Goal: Information Seeking & Learning: Check status

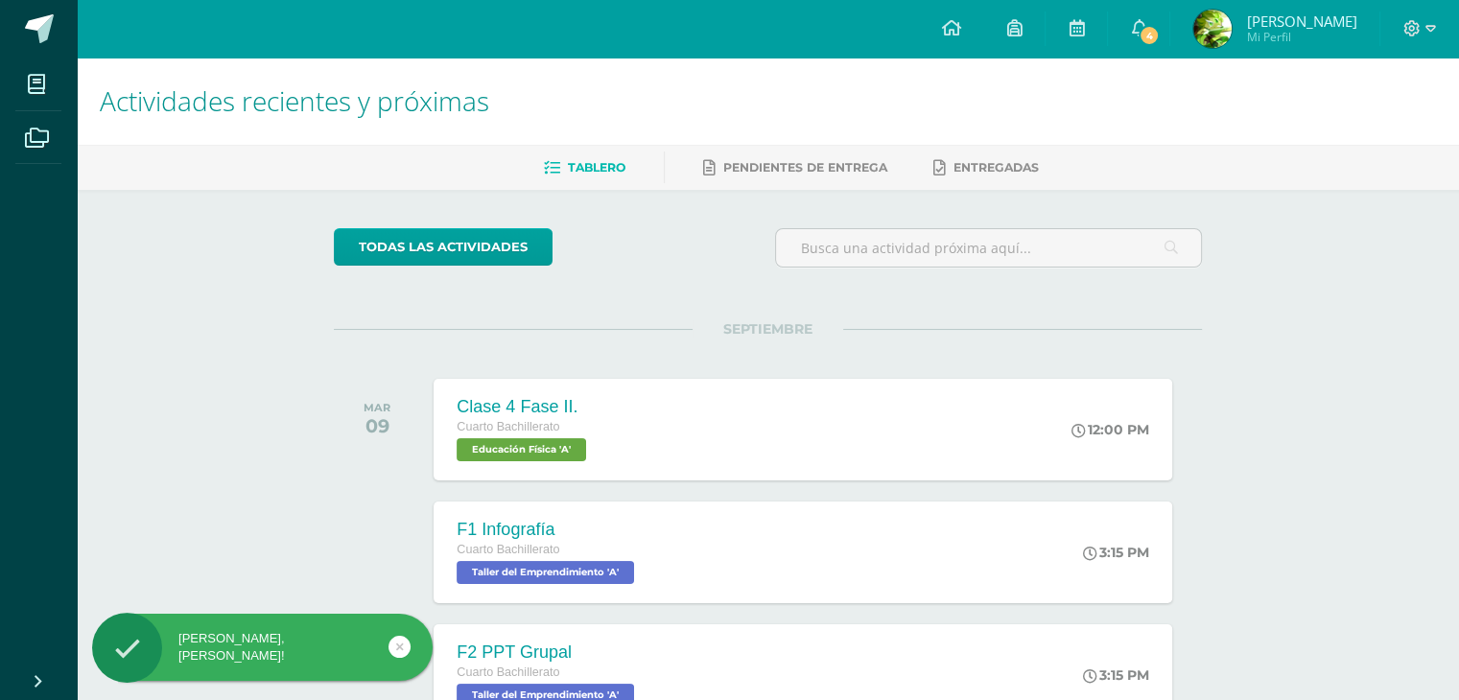
click at [397, 647] on icon at bounding box center [400, 647] width 8 height 22
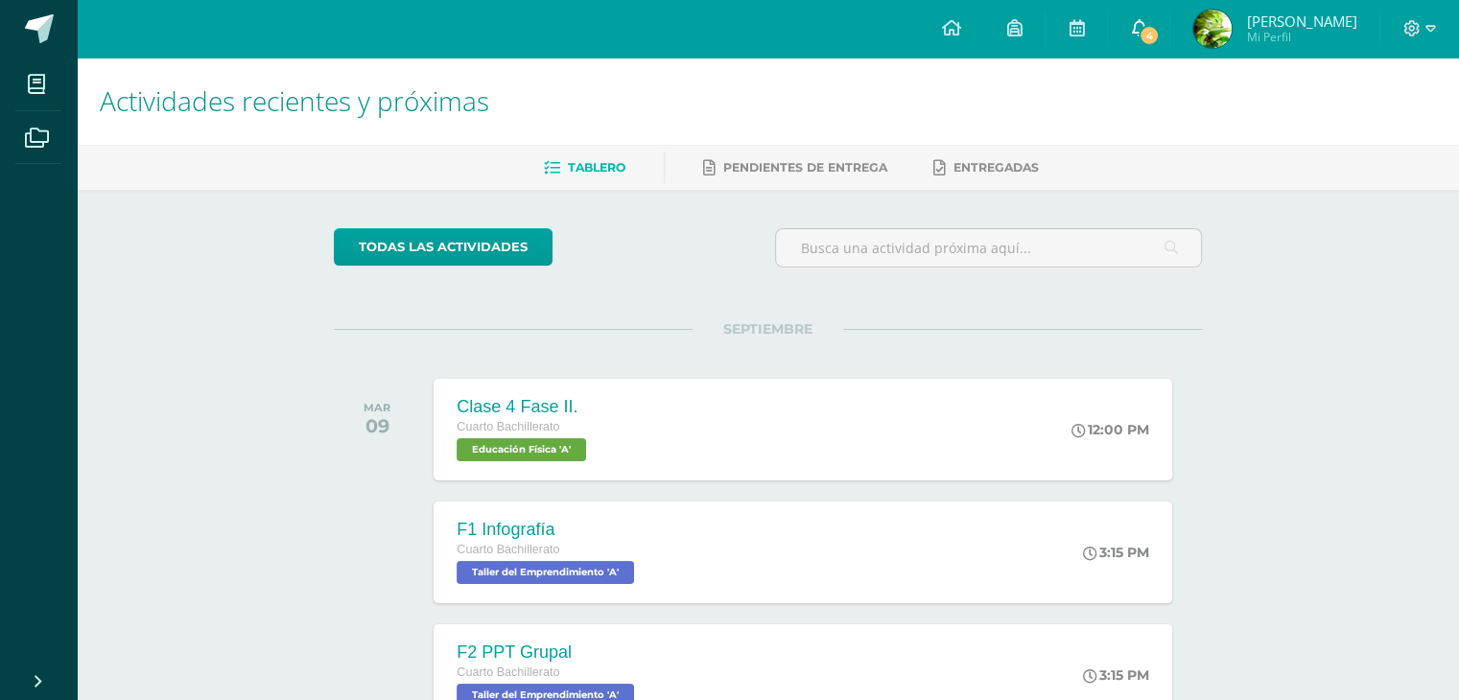
click at [1154, 40] on link "4" at bounding box center [1138, 29] width 61 height 58
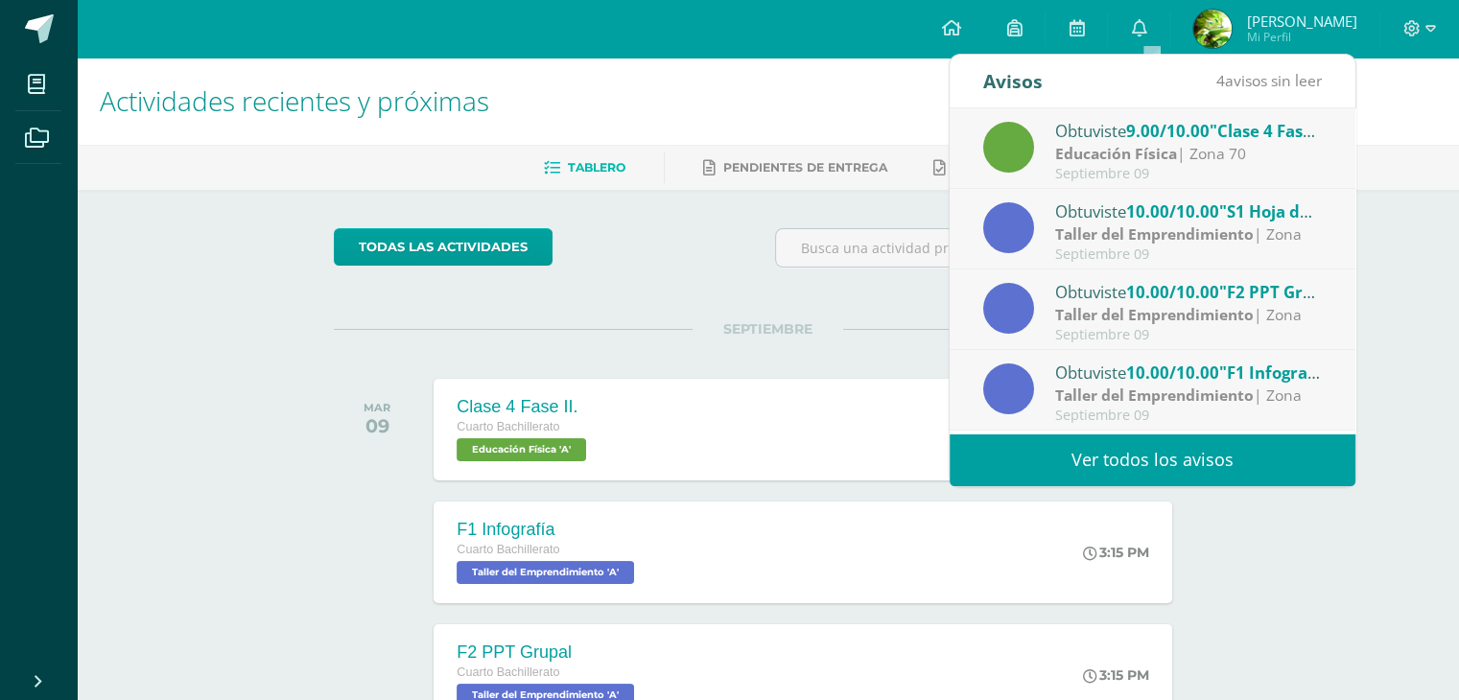
click at [1295, 8] on link "[PERSON_NAME] Mi Perfil" at bounding box center [1274, 29] width 209 height 58
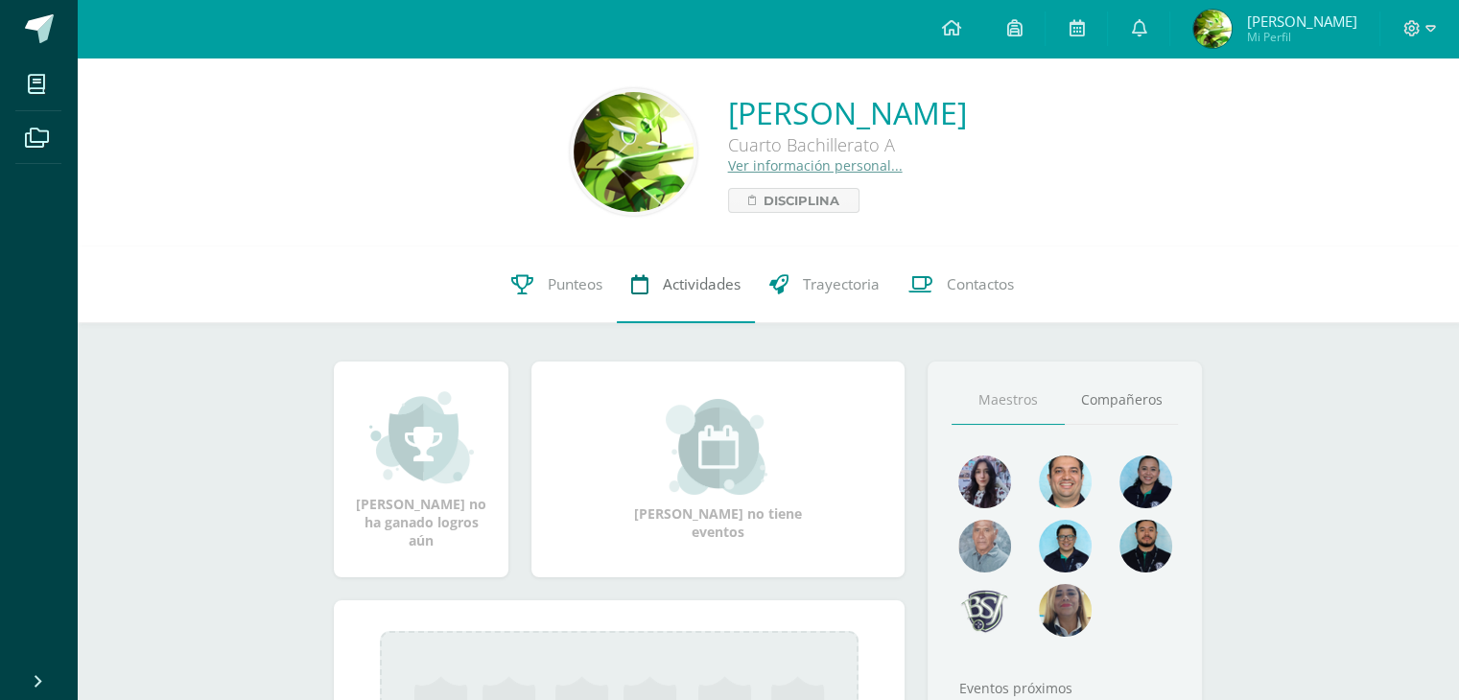
click at [702, 289] on span "Actividades" at bounding box center [702, 284] width 78 height 20
click at [536, 309] on link "Punteos" at bounding box center [557, 284] width 120 height 77
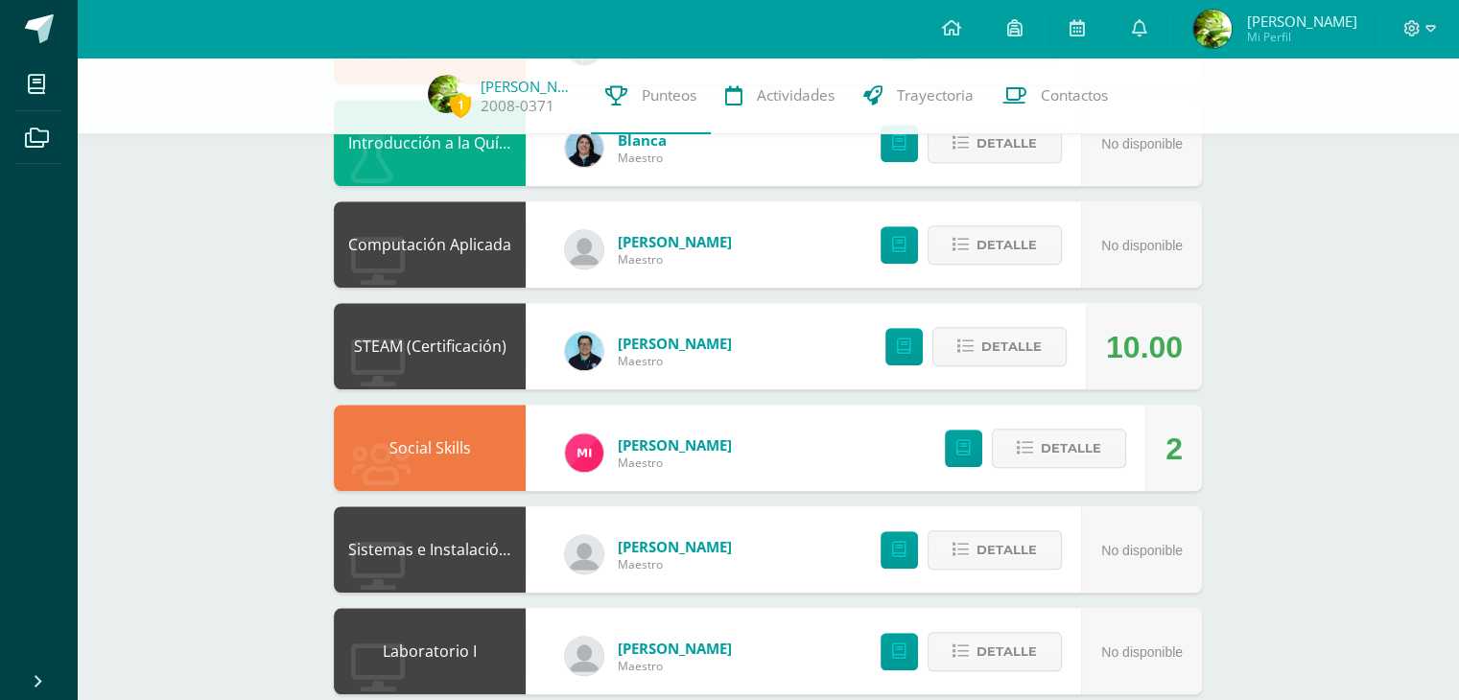
scroll to position [1556, 0]
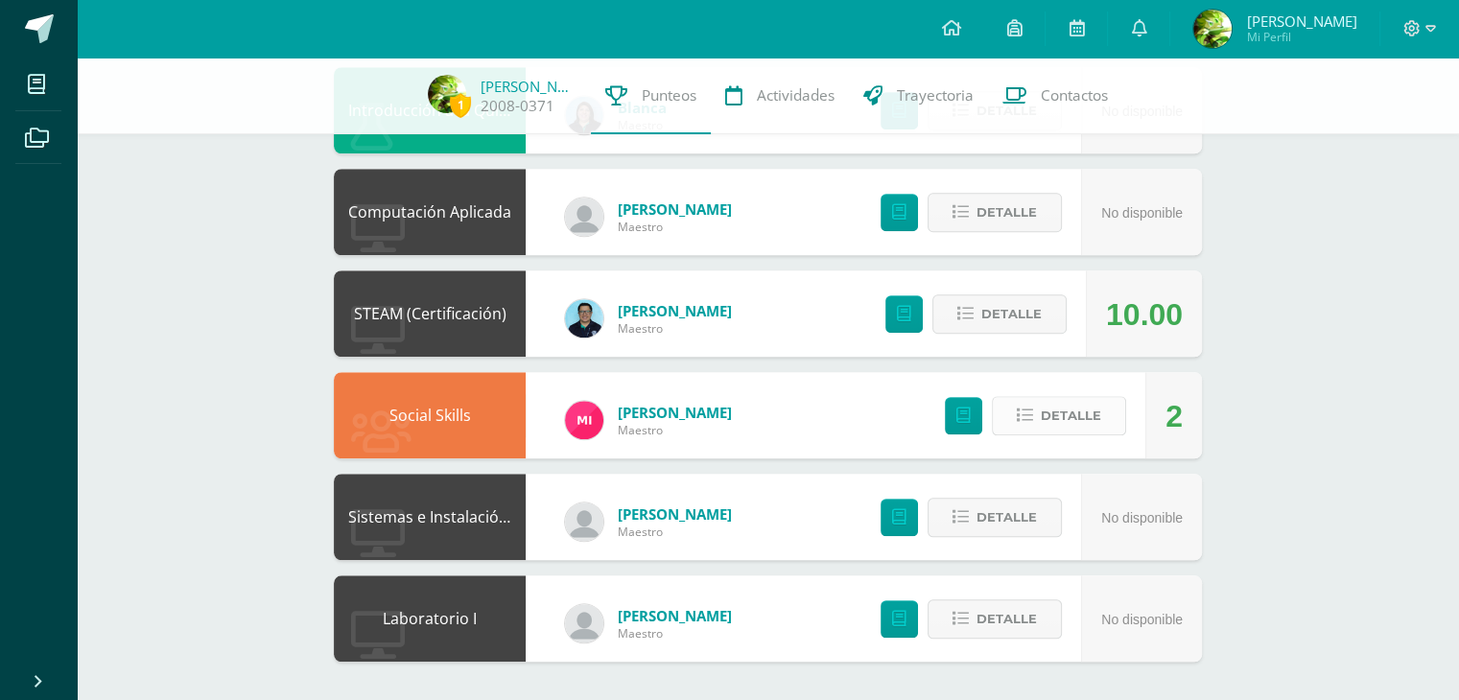
click at [1059, 405] on span "Detalle" at bounding box center [1071, 415] width 60 height 35
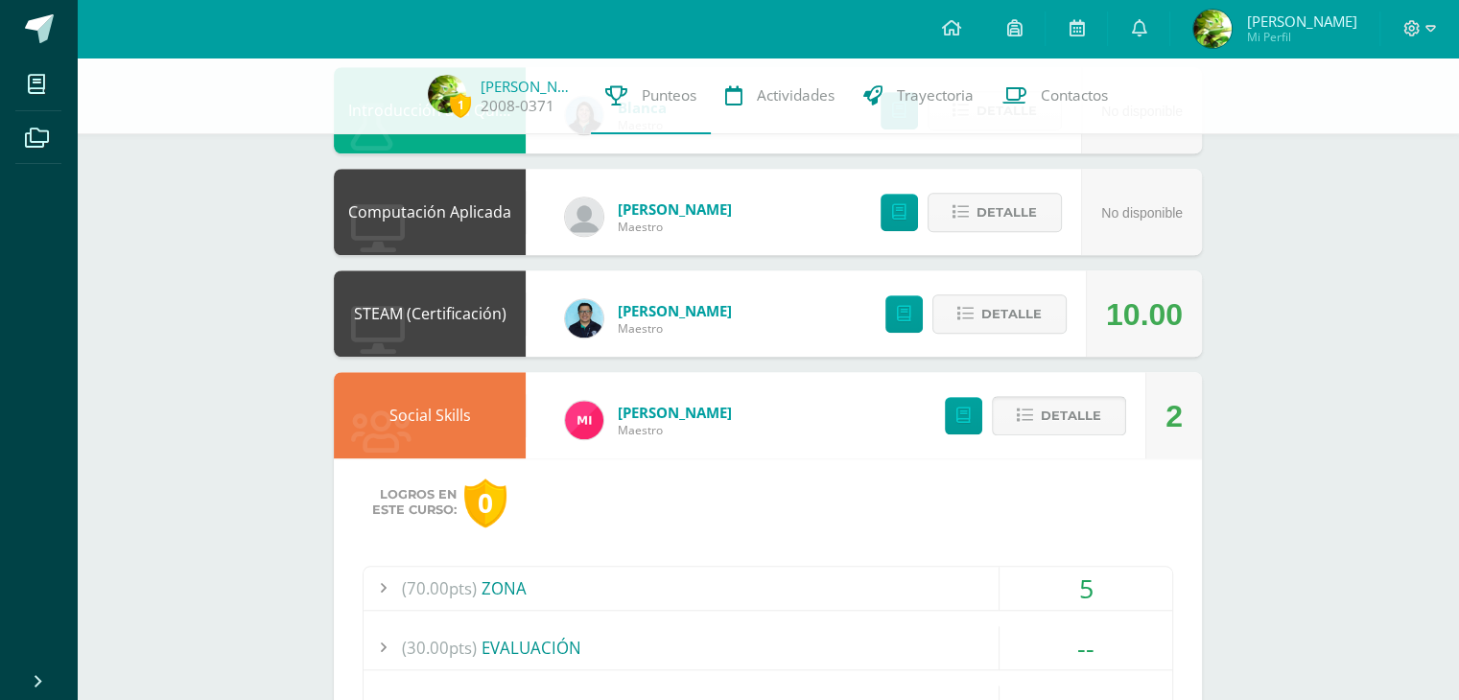
click at [1097, 424] on span "Detalle" at bounding box center [1071, 415] width 60 height 35
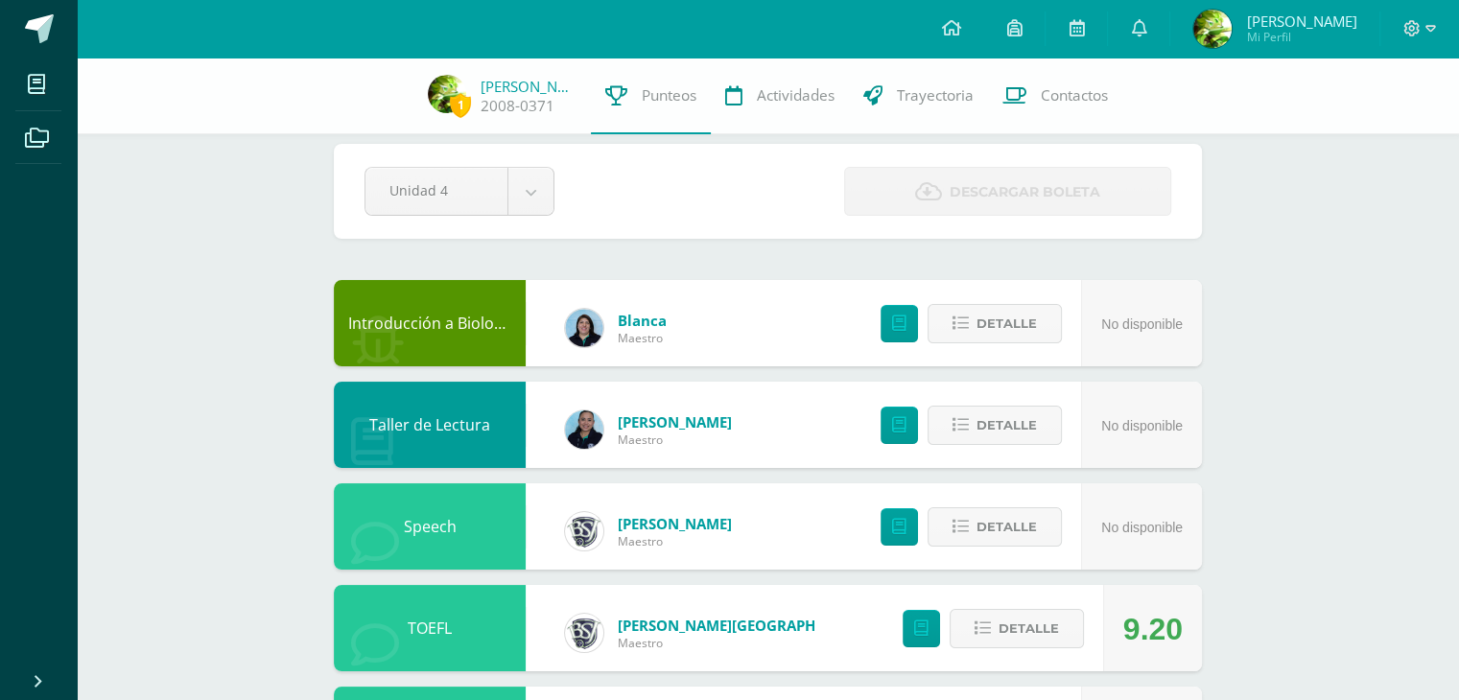
scroll to position [0, 0]
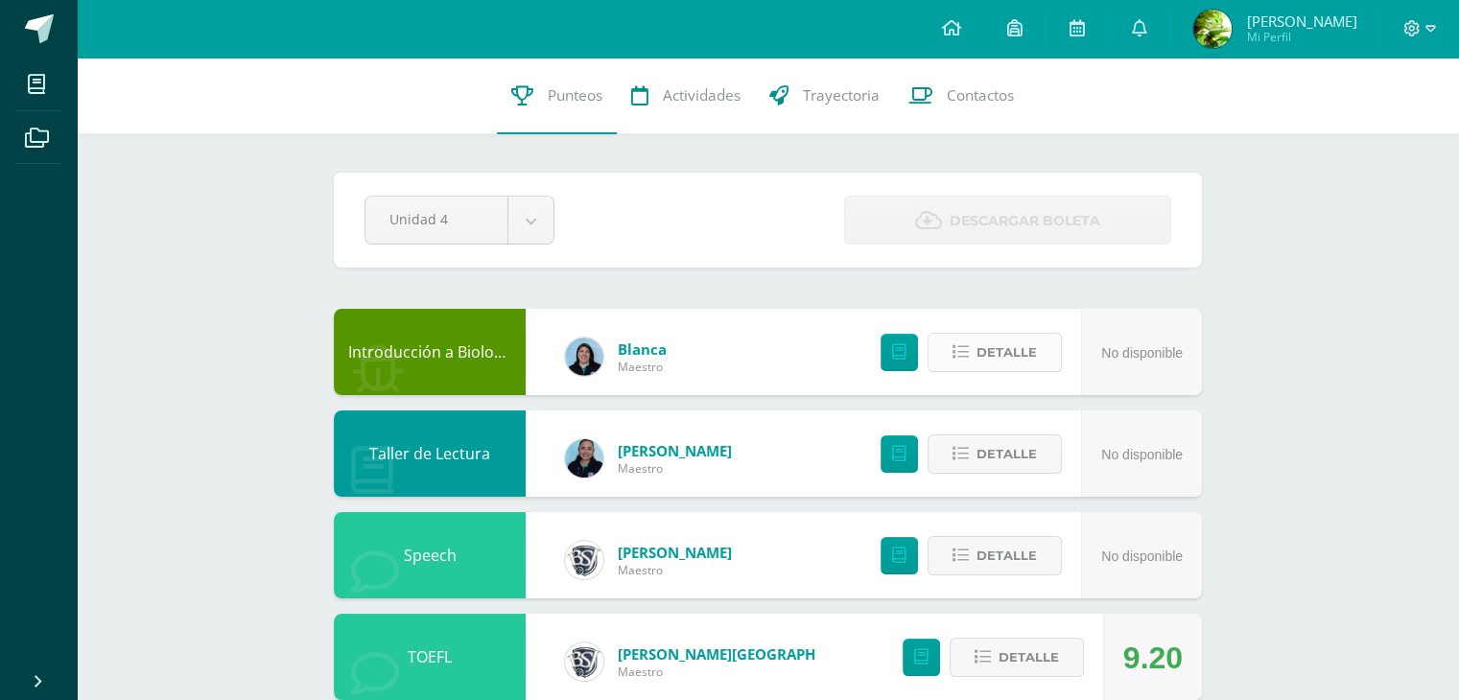
click at [1015, 361] on span "Detalle" at bounding box center [1006, 352] width 60 height 35
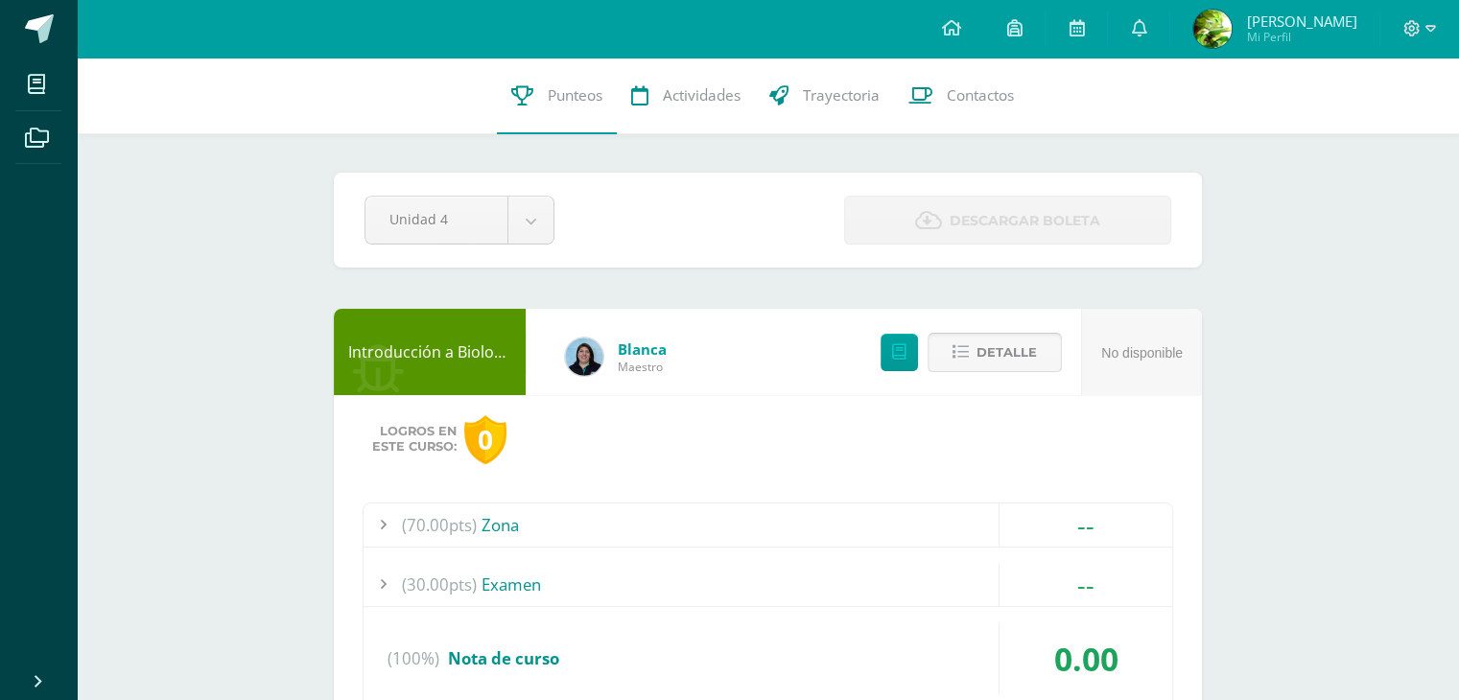
click at [992, 357] on span "Detalle" at bounding box center [1006, 352] width 60 height 35
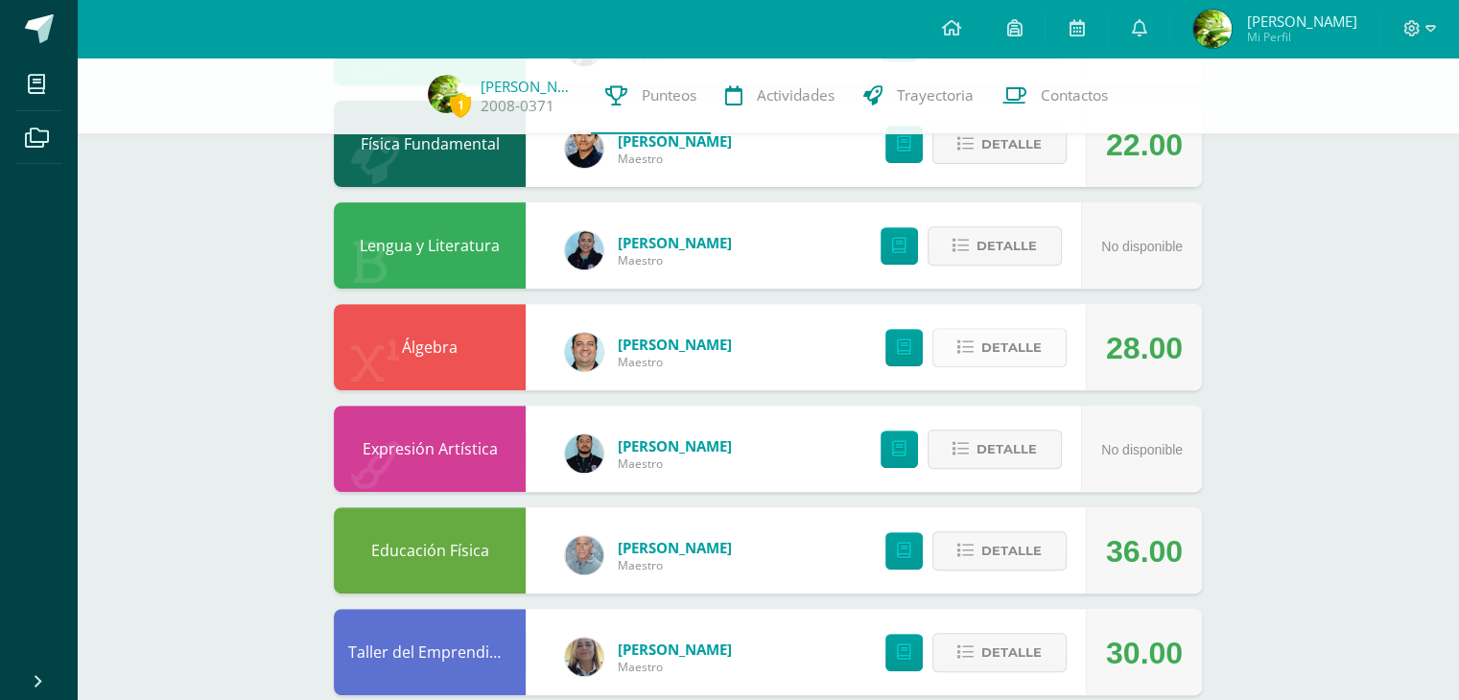
scroll to position [767, 0]
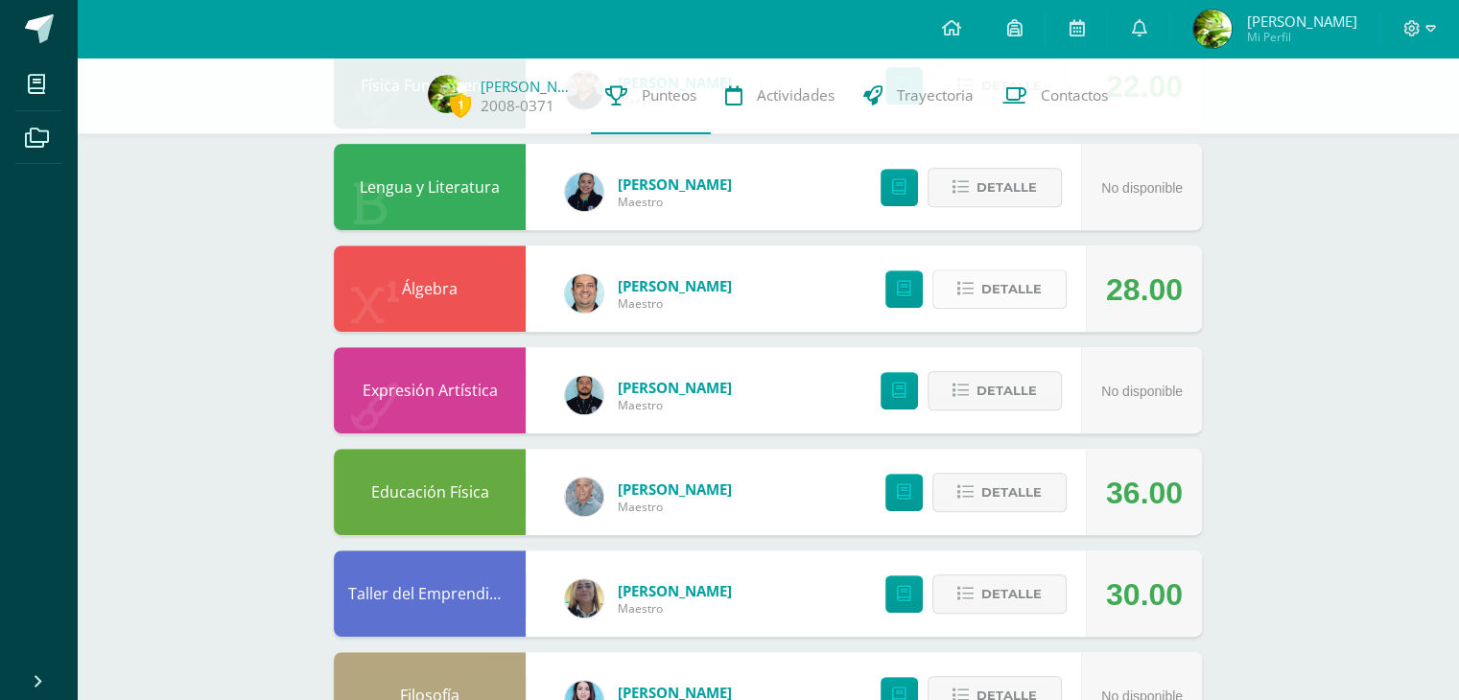
click at [1024, 283] on span "Detalle" at bounding box center [1011, 288] width 60 height 35
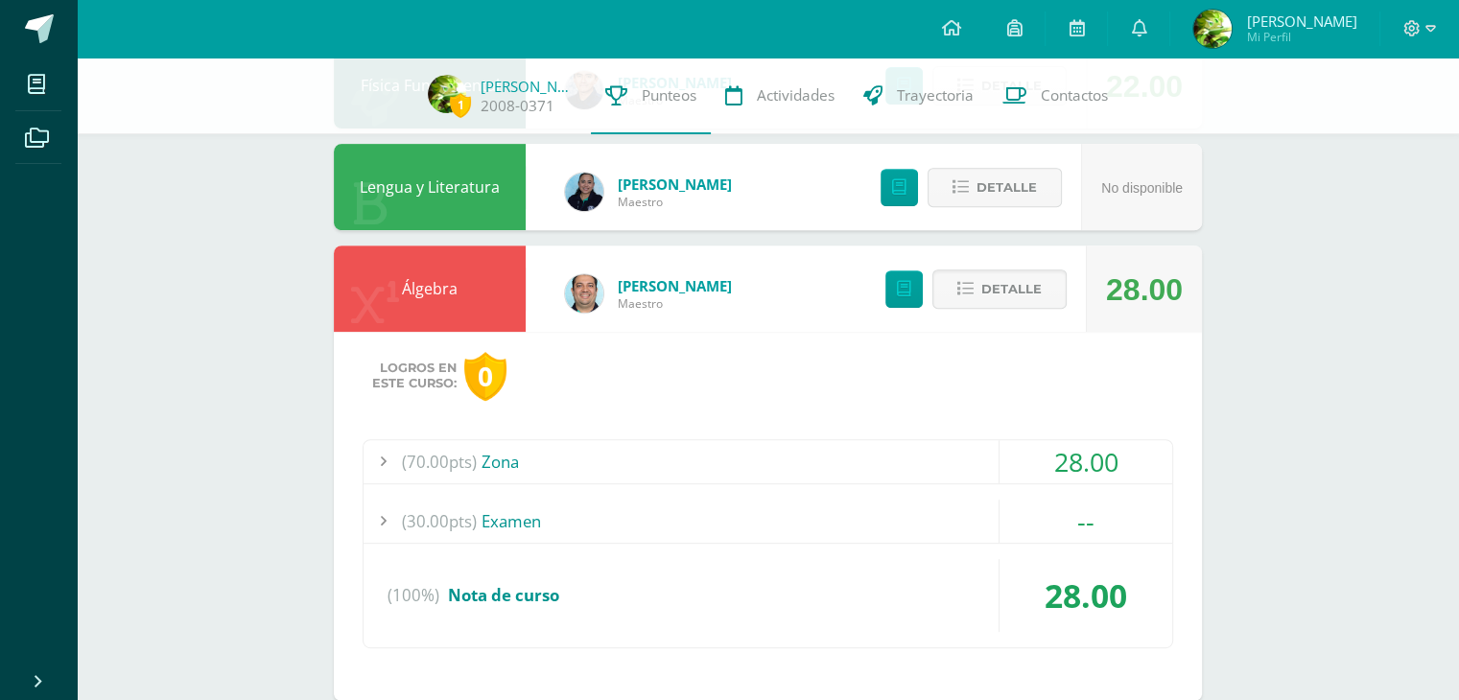
click at [453, 462] on span "(70.00pts)" at bounding box center [439, 461] width 75 height 43
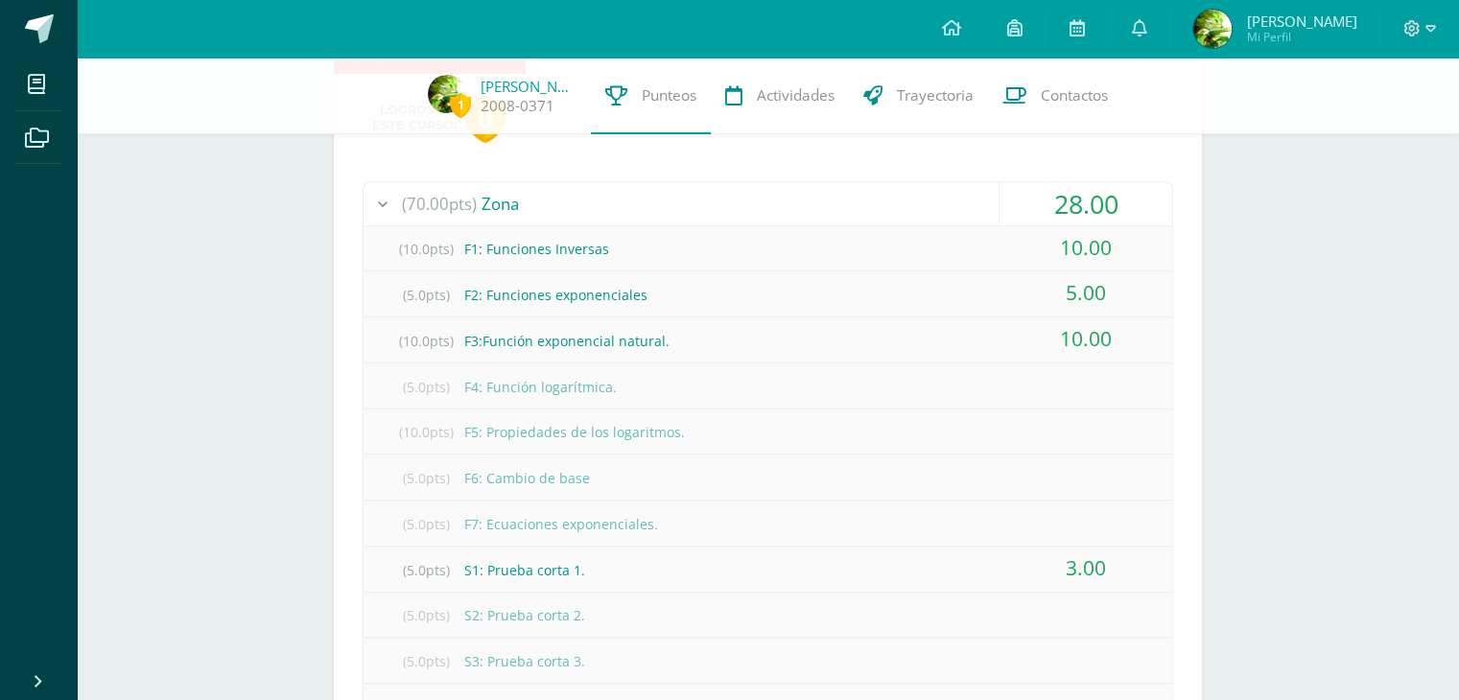
scroll to position [1055, 0]
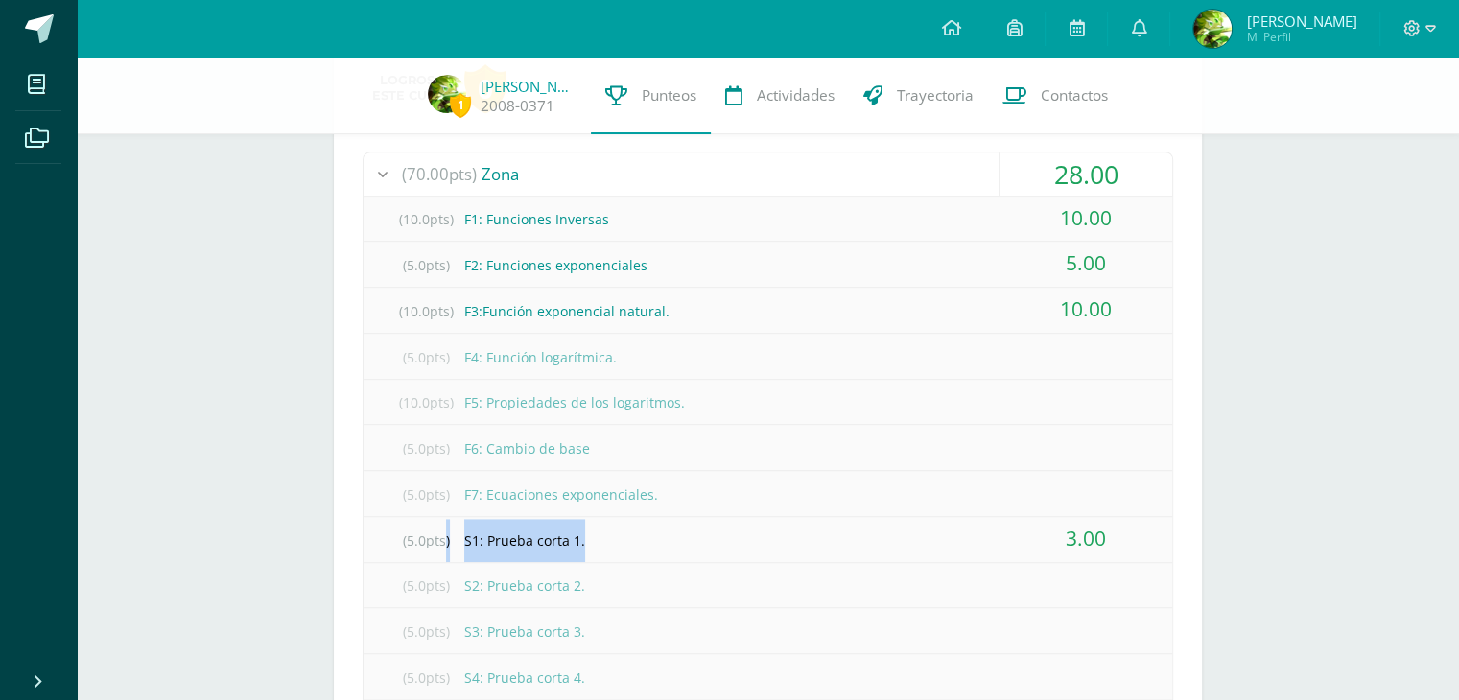
drag, startPoint x: 601, startPoint y: 538, endPoint x: 439, endPoint y: 542, distance: 162.1
click at [439, 542] on div "(5.0pts) S1: Prueba corta 1." at bounding box center [768, 540] width 809 height 43
click at [648, 536] on div "(5.0pts) S1: Prueba corta 1." at bounding box center [768, 540] width 809 height 43
drag, startPoint x: 627, startPoint y: 534, endPoint x: 364, endPoint y: 539, distance: 262.8
click at [364, 539] on div "(5.0pts) S1: Prueba corta 1." at bounding box center [768, 540] width 809 height 43
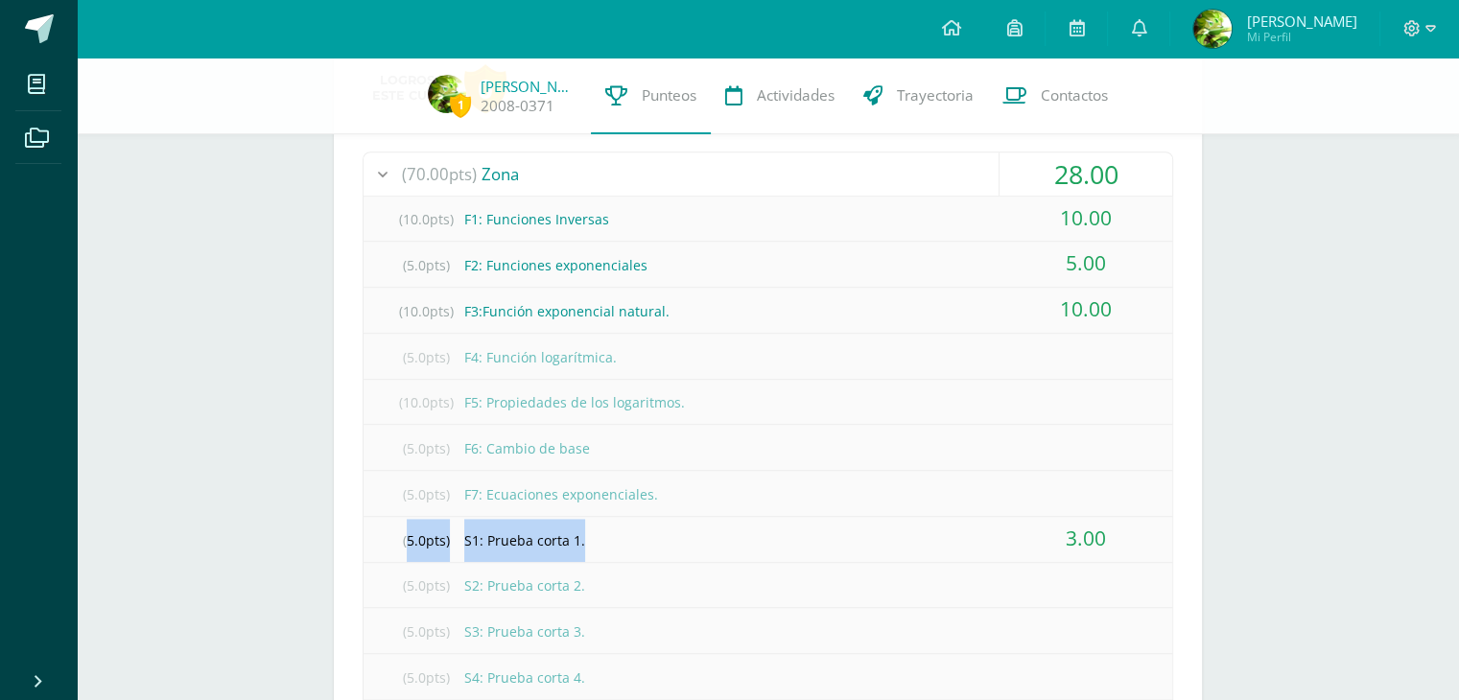
click at [760, 522] on div "(5.0pts) S1: Prueba corta 1." at bounding box center [768, 540] width 809 height 43
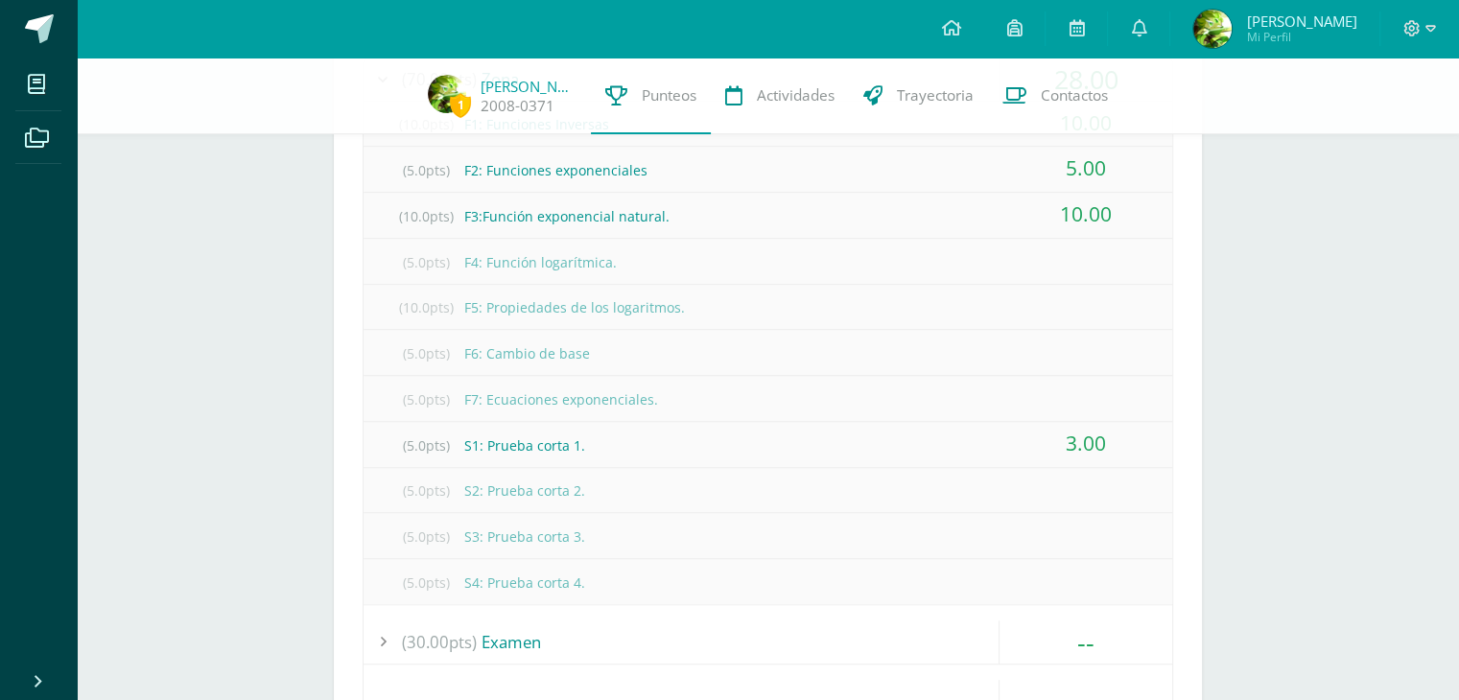
scroll to position [1247, 0]
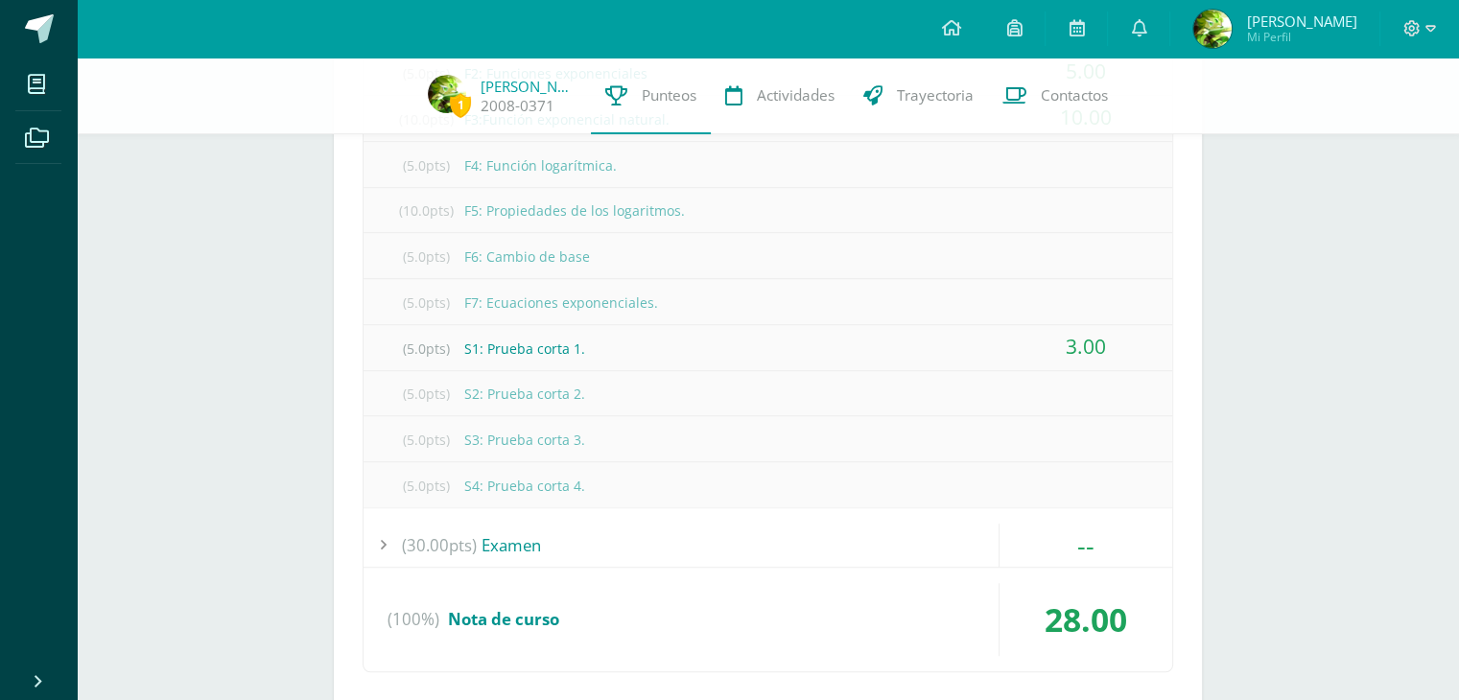
drag, startPoint x: 1051, startPoint y: 343, endPoint x: 1195, endPoint y: 336, distance: 144.1
click at [1186, 336] on div "Logros en este curso: 0 (70.00pts) Zona 28.00 (10.0pts) F1: Funciones Inversas …" at bounding box center [768, 288] width 868 height 873
click at [1199, 335] on div "Logros en este curso: 0 (70.00pts) Zona 28.00 (10.0pts) F1: Funciones Inversas …" at bounding box center [768, 288] width 868 height 873
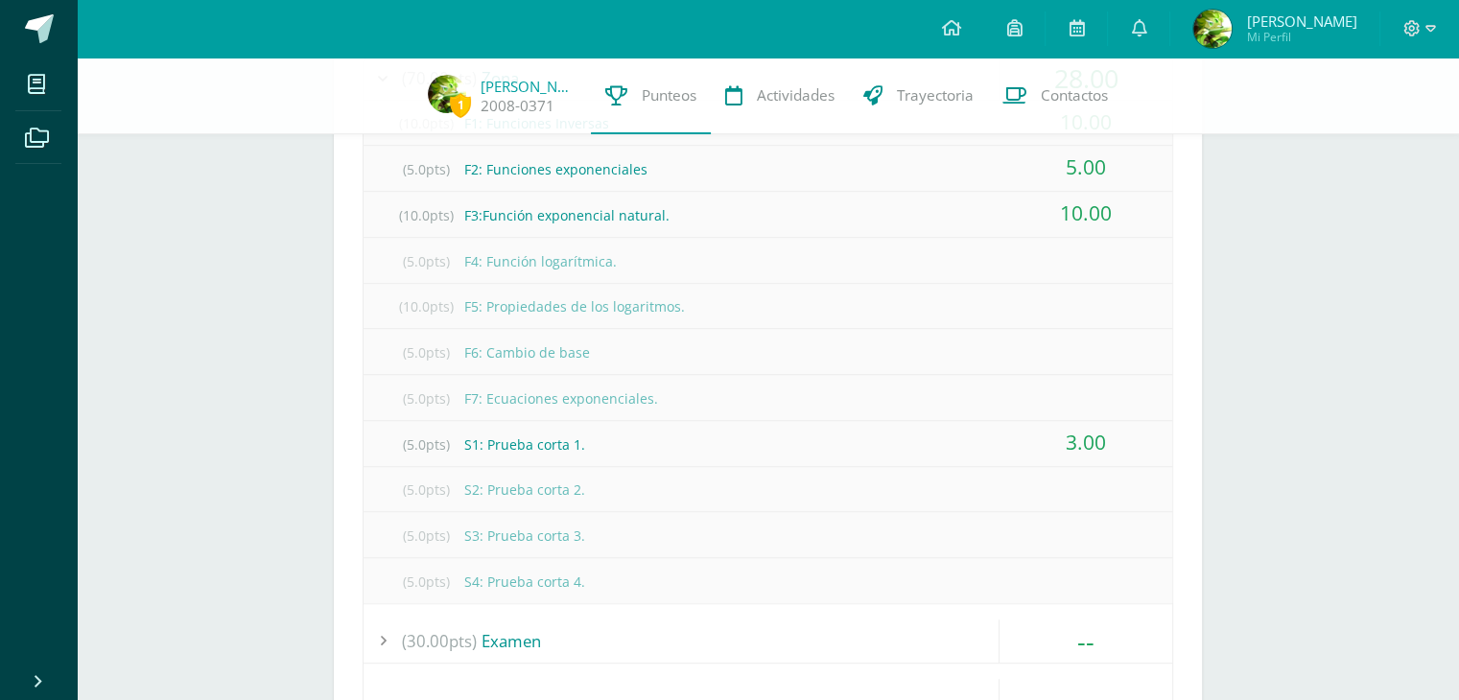
scroll to position [959, 0]
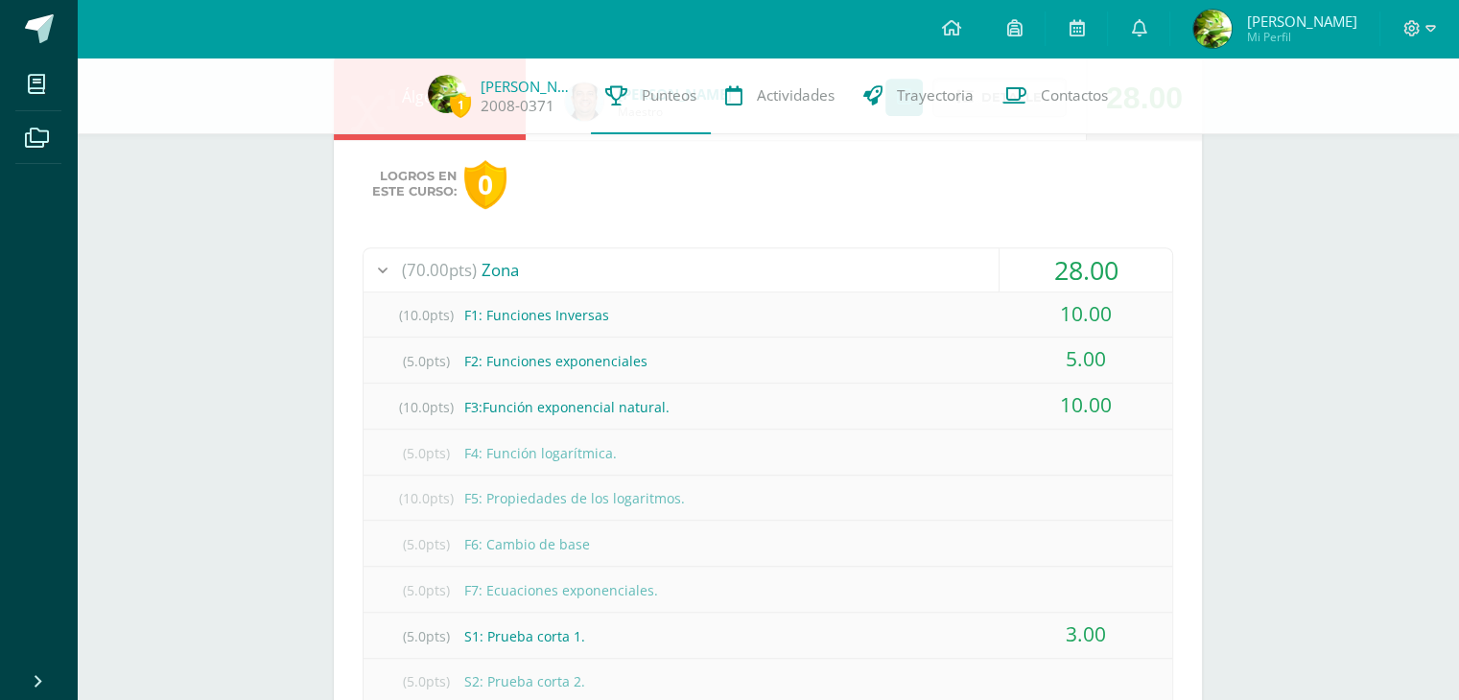
drag, startPoint x: 1047, startPoint y: 276, endPoint x: 1156, endPoint y: 377, distance: 147.9
click at [1156, 377] on div "(70.00pts) Zona 28.00 (10.0pts) F1: Funciones Inversas 10.00 (5.0pts) F2: Funci…" at bounding box center [768, 522] width 809 height 548
click at [1174, 387] on div "Logros en este curso: 0 (70.00pts) Zona 28.00 (10.0pts) F1: Funciones Inversas …" at bounding box center [768, 576] width 868 height 873
drag, startPoint x: 1128, startPoint y: 410, endPoint x: 1014, endPoint y: 247, distance: 198.2
click at [1014, 248] on div "(70.00pts) Zona 28.00 (10.0pts) F1: Funciones Inversas 10.00 (5.0pts) F2: Funci…" at bounding box center [768, 522] width 809 height 548
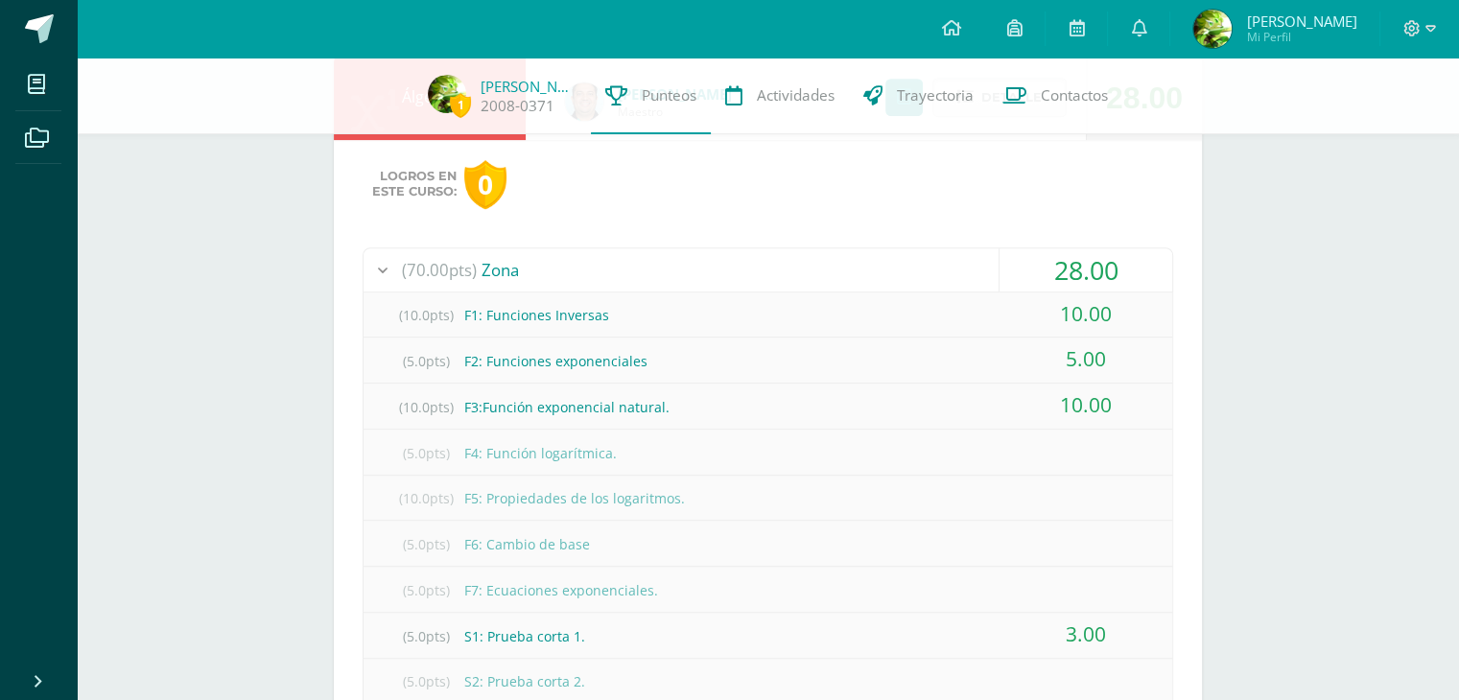
click at [1396, 267] on div "1 Javier Gaitán 2008-0371 Punteos Actividades Trayectoria Contactos Pendiente U…" at bounding box center [768, 633] width 1382 height 3071
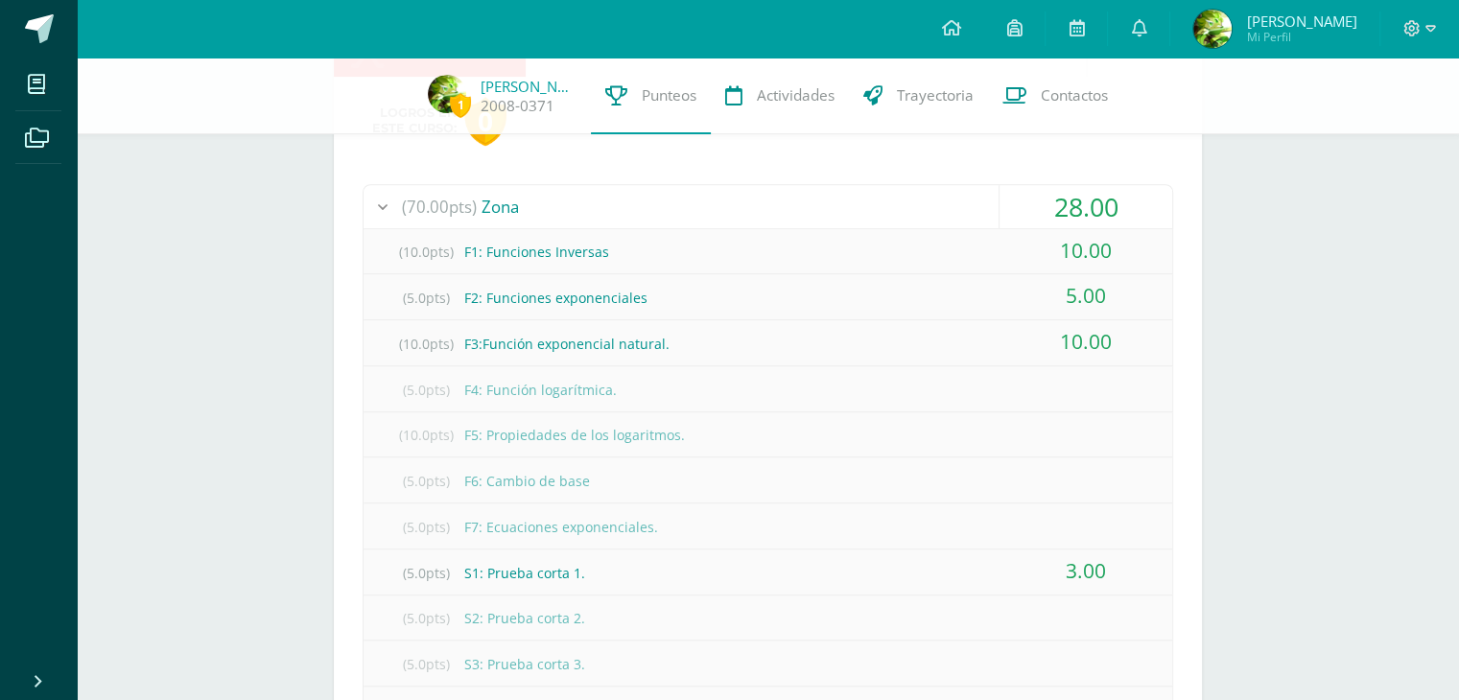
scroll to position [1055, 0]
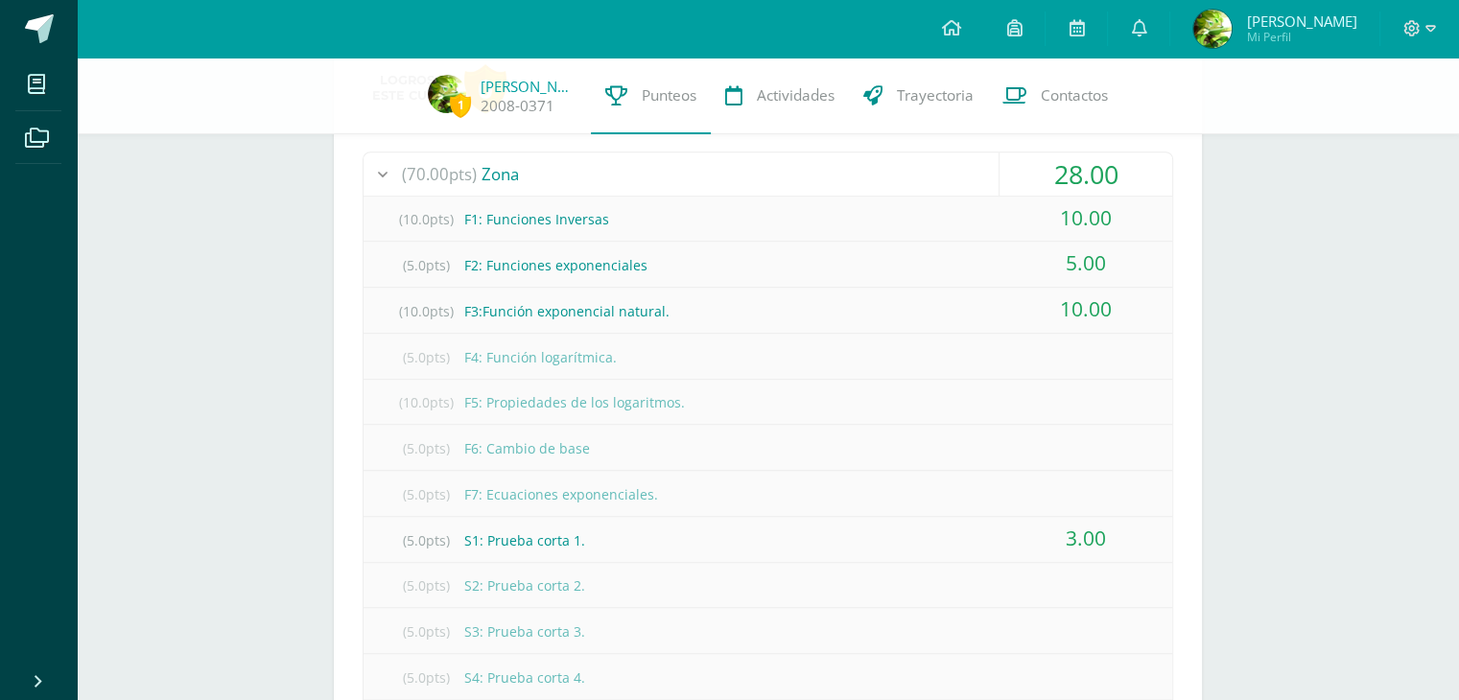
drag, startPoint x: 1031, startPoint y: 529, endPoint x: 1144, endPoint y: 525, distance: 113.3
click at [1139, 530] on div "3.00" at bounding box center [1085, 538] width 173 height 43
click at [1182, 506] on div "Logros en este curso: 0 (70.00pts) Zona 28.00 (10.0pts) F1: Funciones Inversas …" at bounding box center [768, 480] width 868 height 873
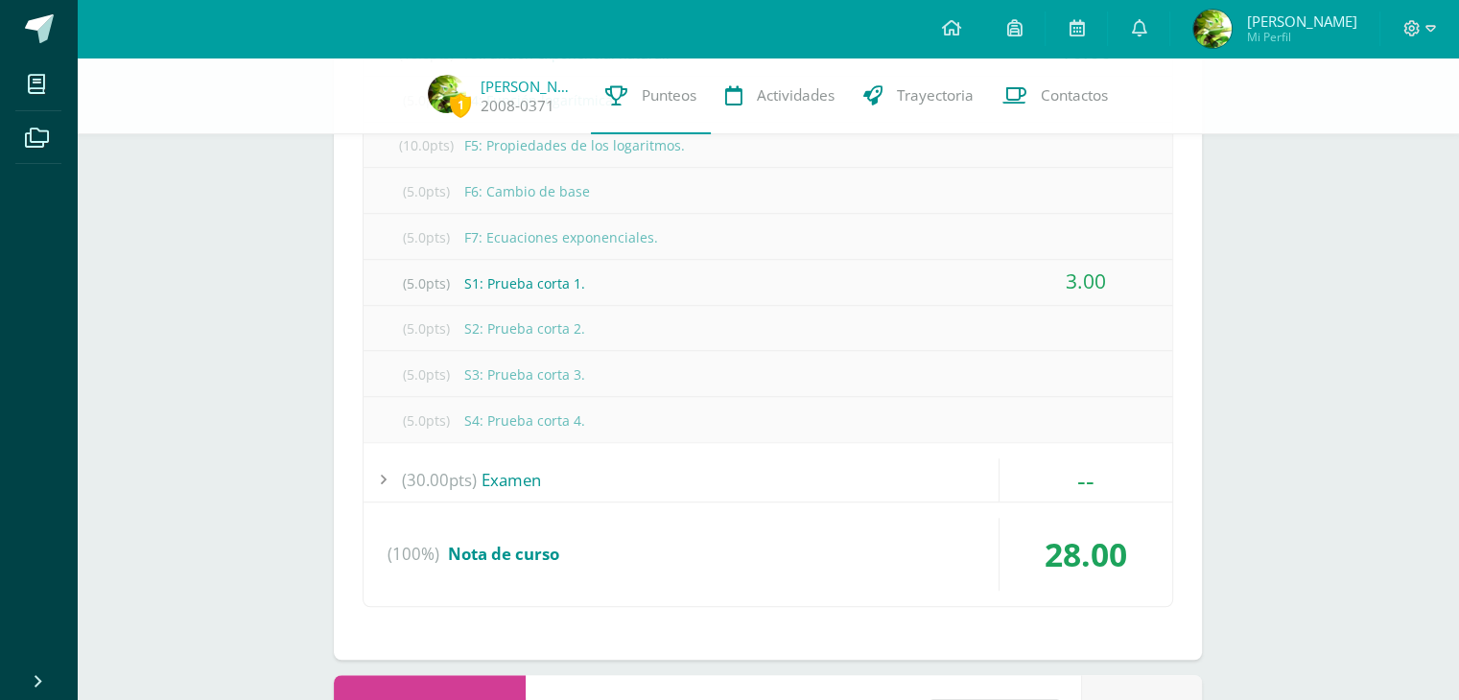
scroll to position [1343, 0]
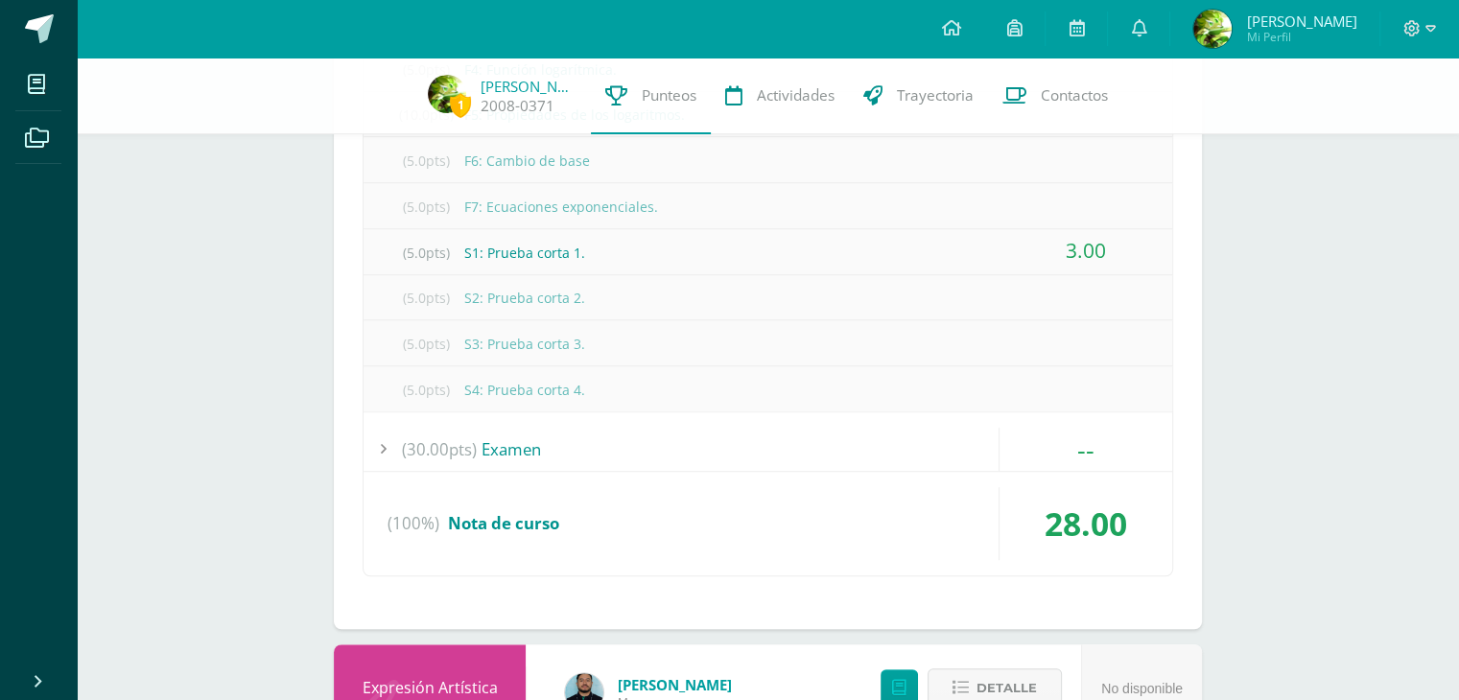
drag, startPoint x: 1143, startPoint y: 523, endPoint x: 1011, endPoint y: 455, distance: 148.9
click at [986, 487] on div "28.00 (100%) Nota de curso" at bounding box center [768, 523] width 809 height 73
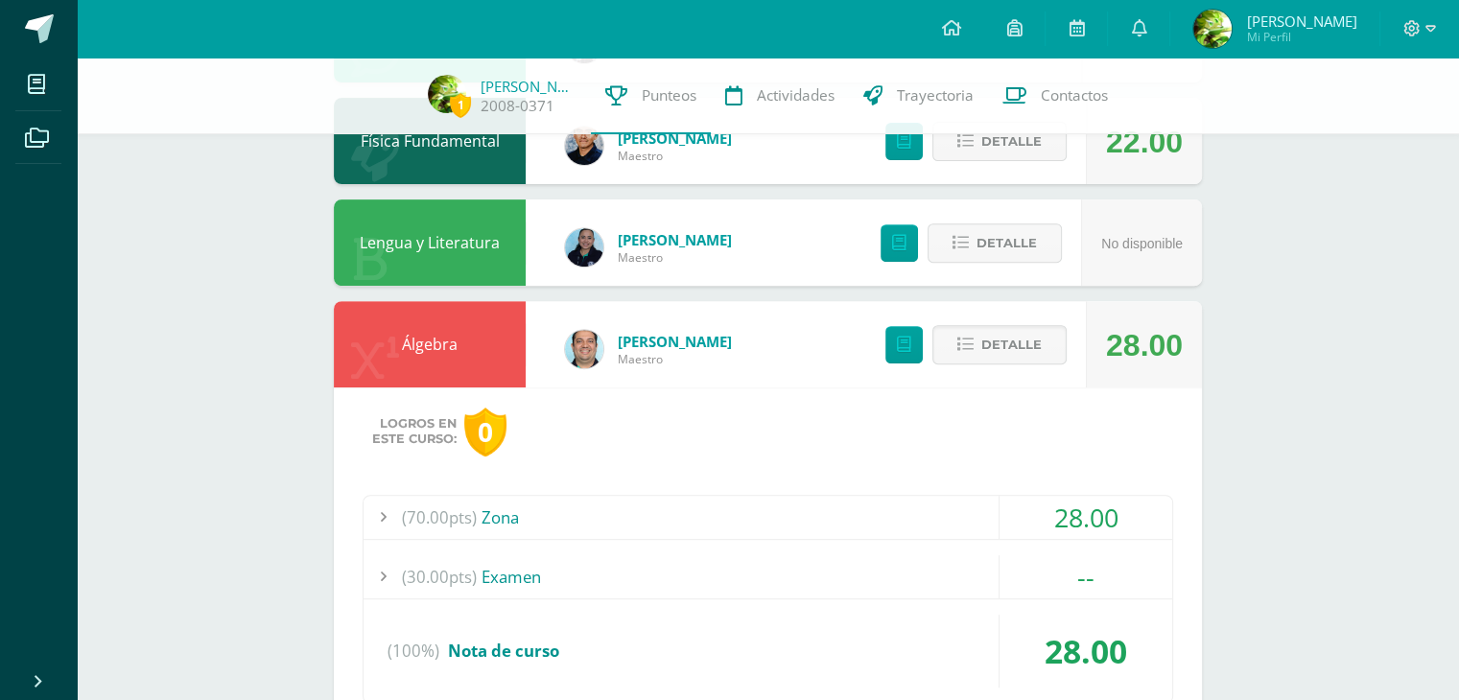
scroll to position [851, 0]
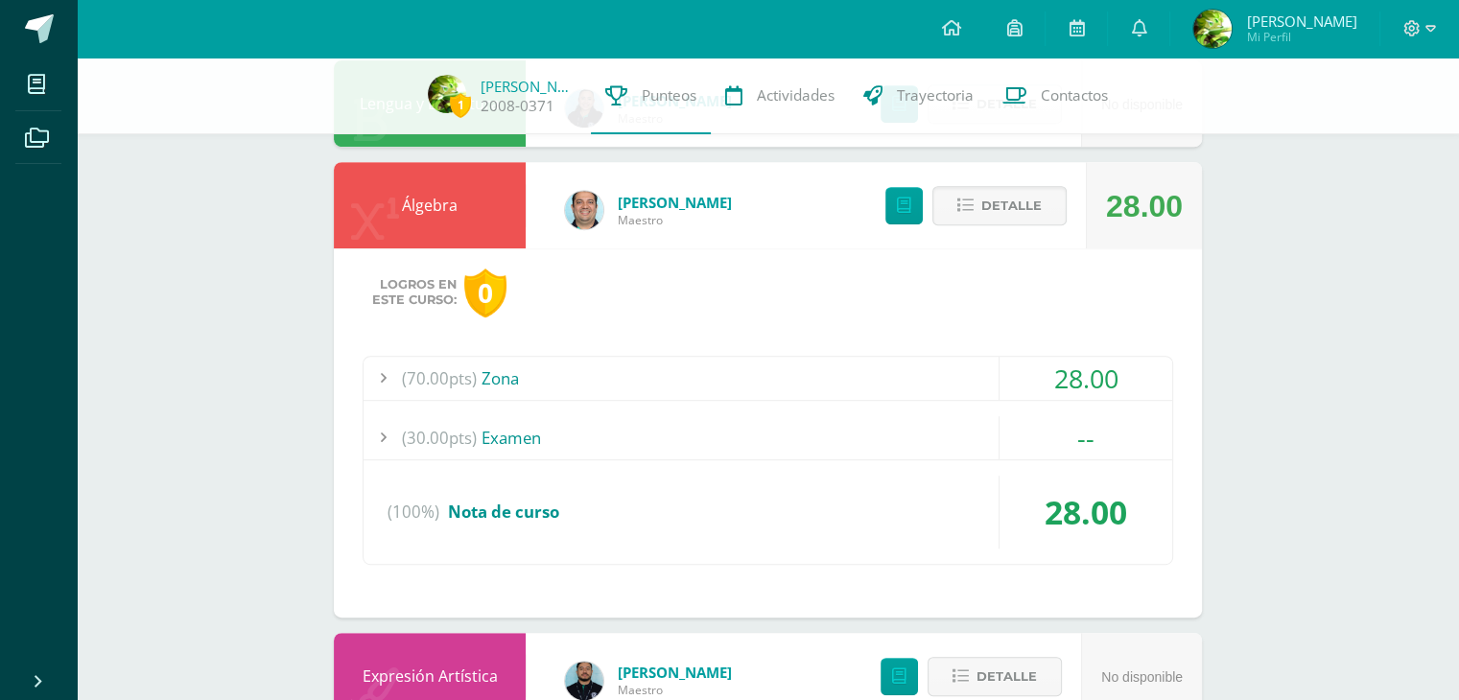
click at [1357, 348] on div "1 Javier Gaitán 2008-0371 Punteos Actividades Trayectoria Contactos Pendiente U…" at bounding box center [768, 491] width 1382 height 2568
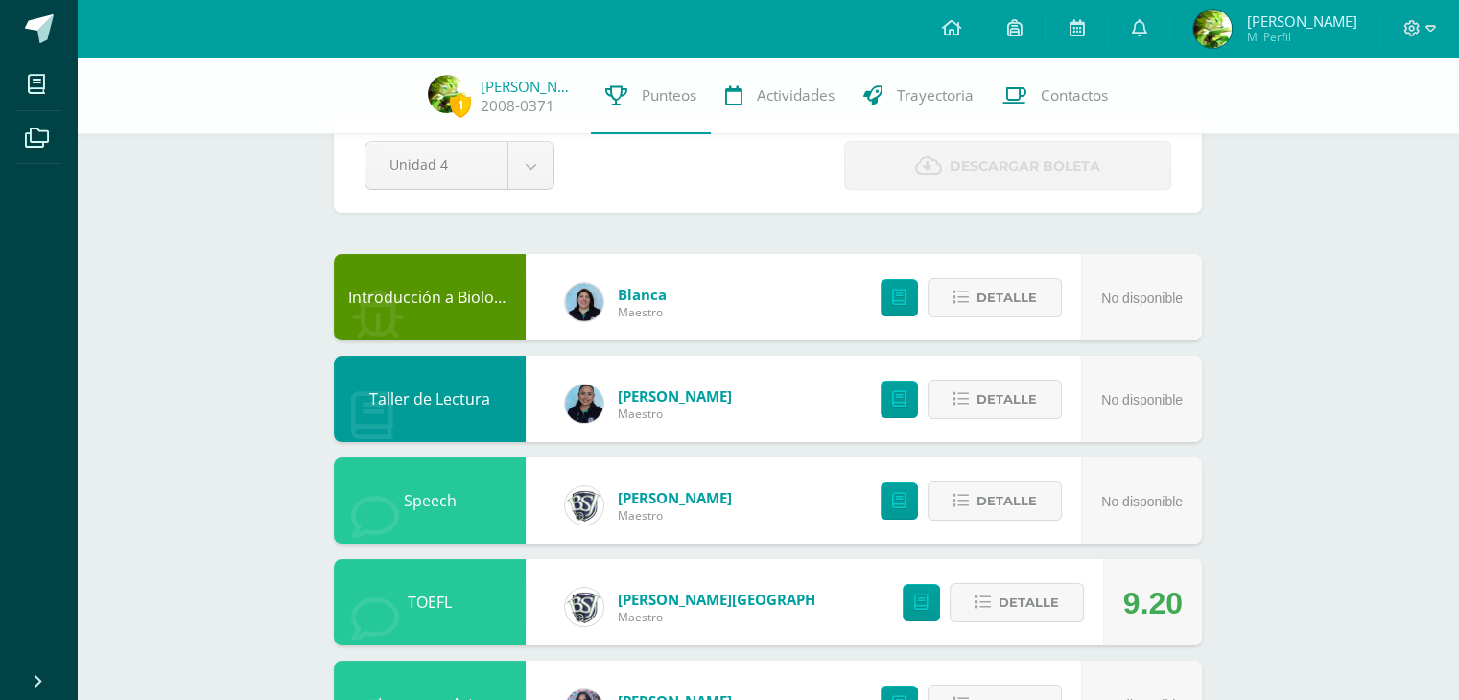
scroll to position [0, 0]
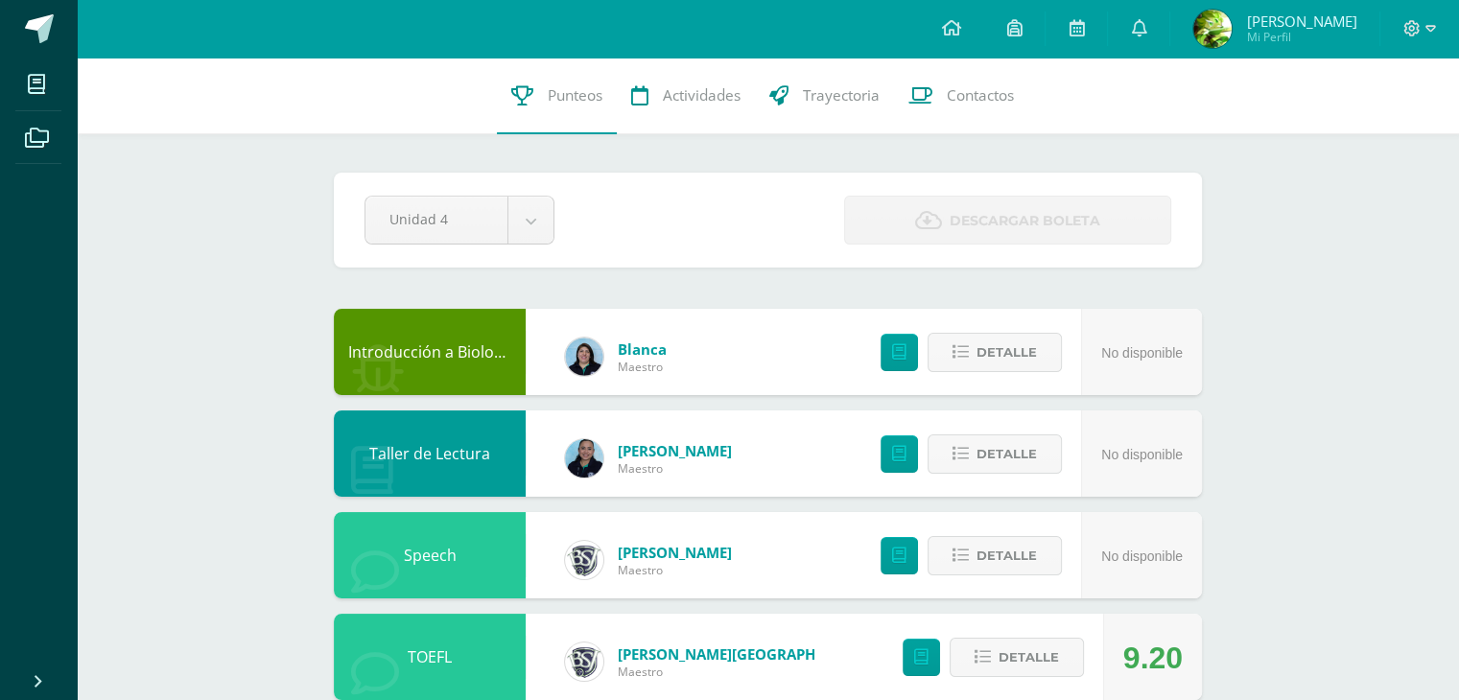
click at [1036, 235] on span "Descargar boleta" at bounding box center [1025, 221] width 151 height 47
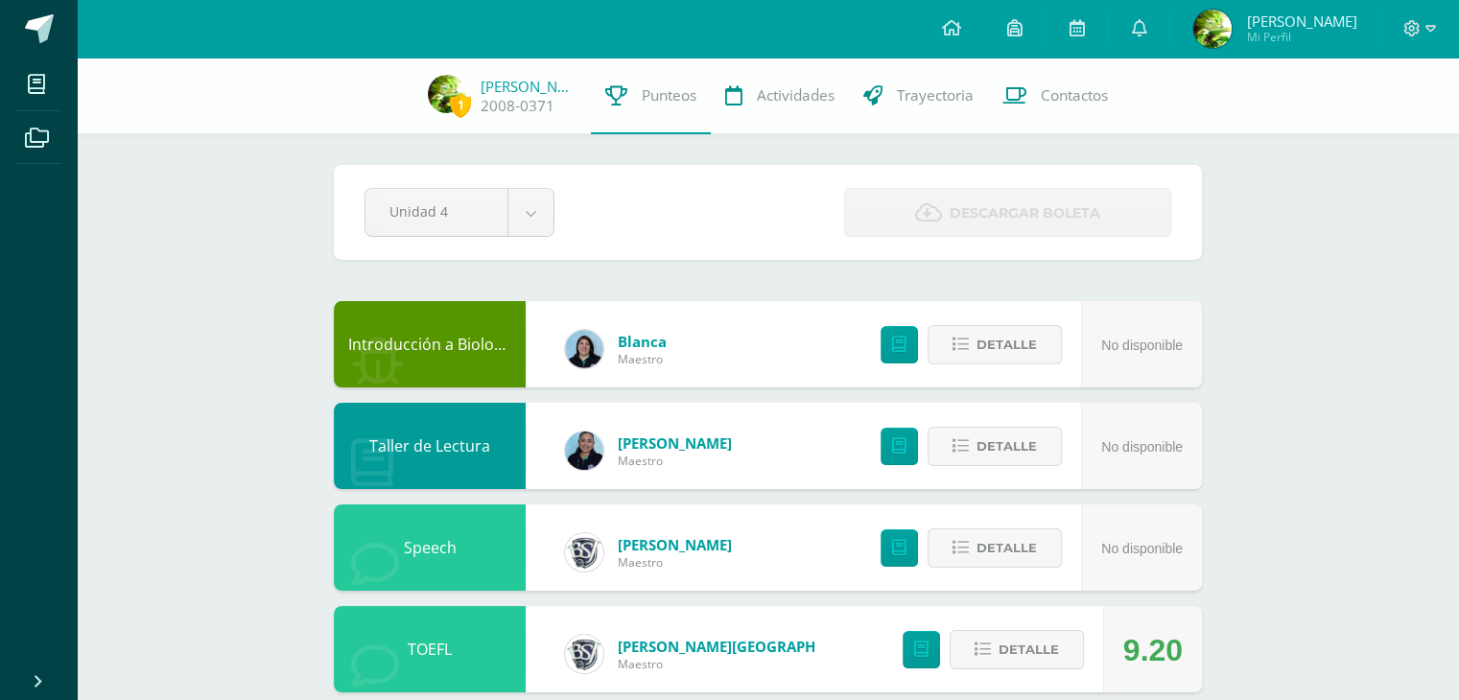
scroll to position [96, 0]
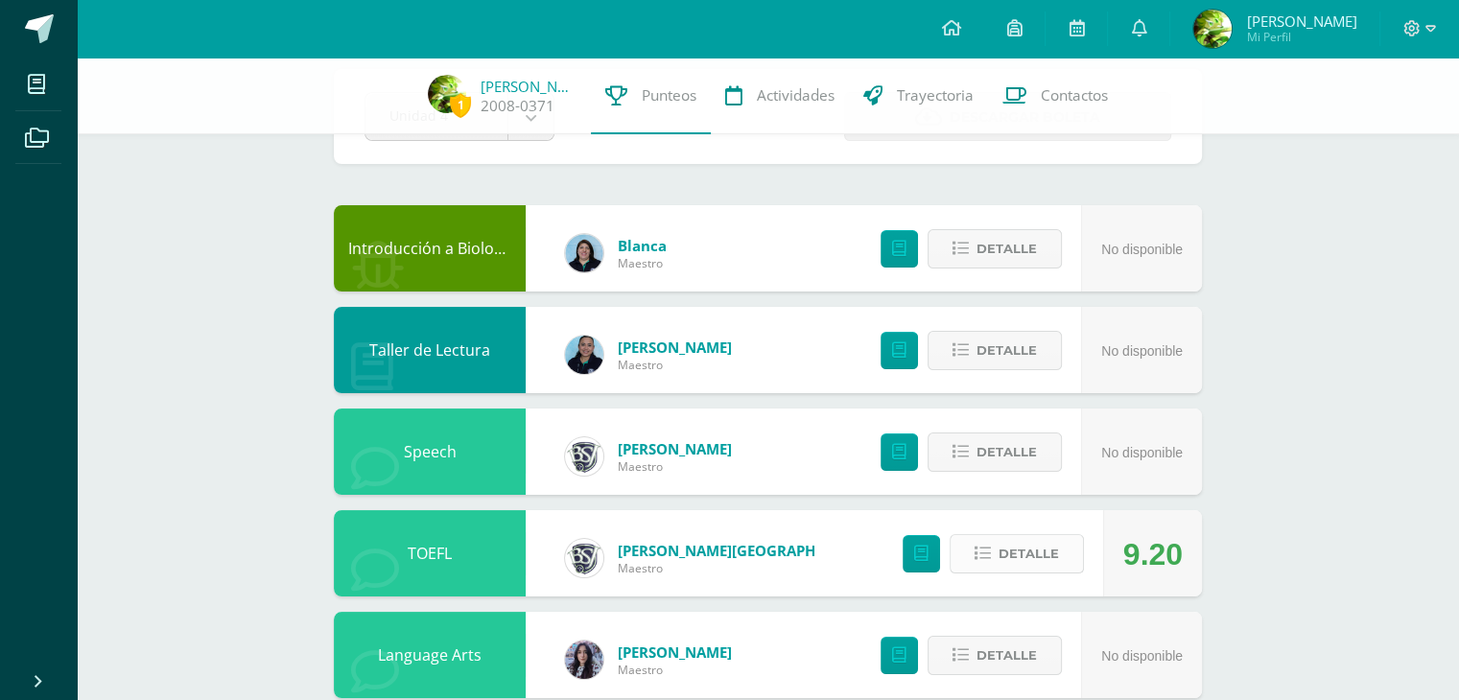
click at [1029, 542] on span "Detalle" at bounding box center [1028, 553] width 60 height 35
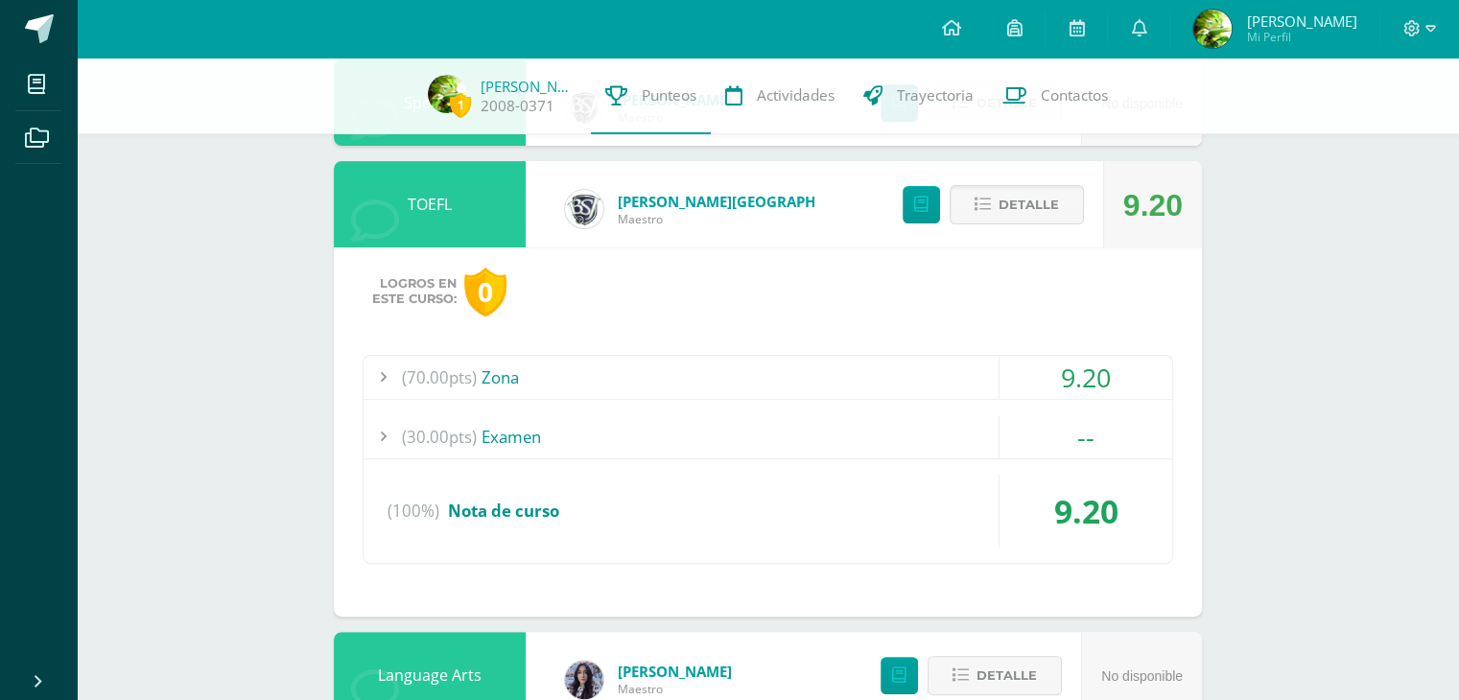
scroll to position [480, 0]
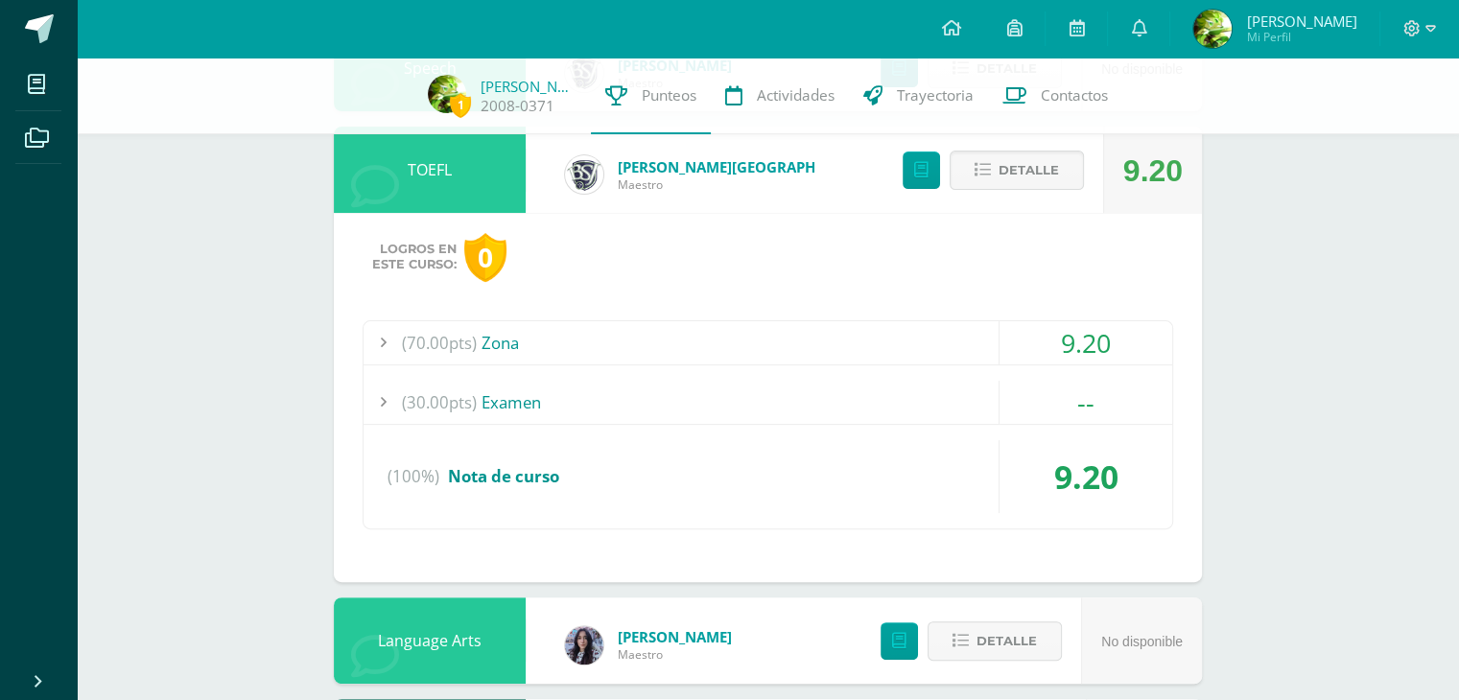
click at [434, 340] on span "(70.00pts)" at bounding box center [439, 342] width 75 height 43
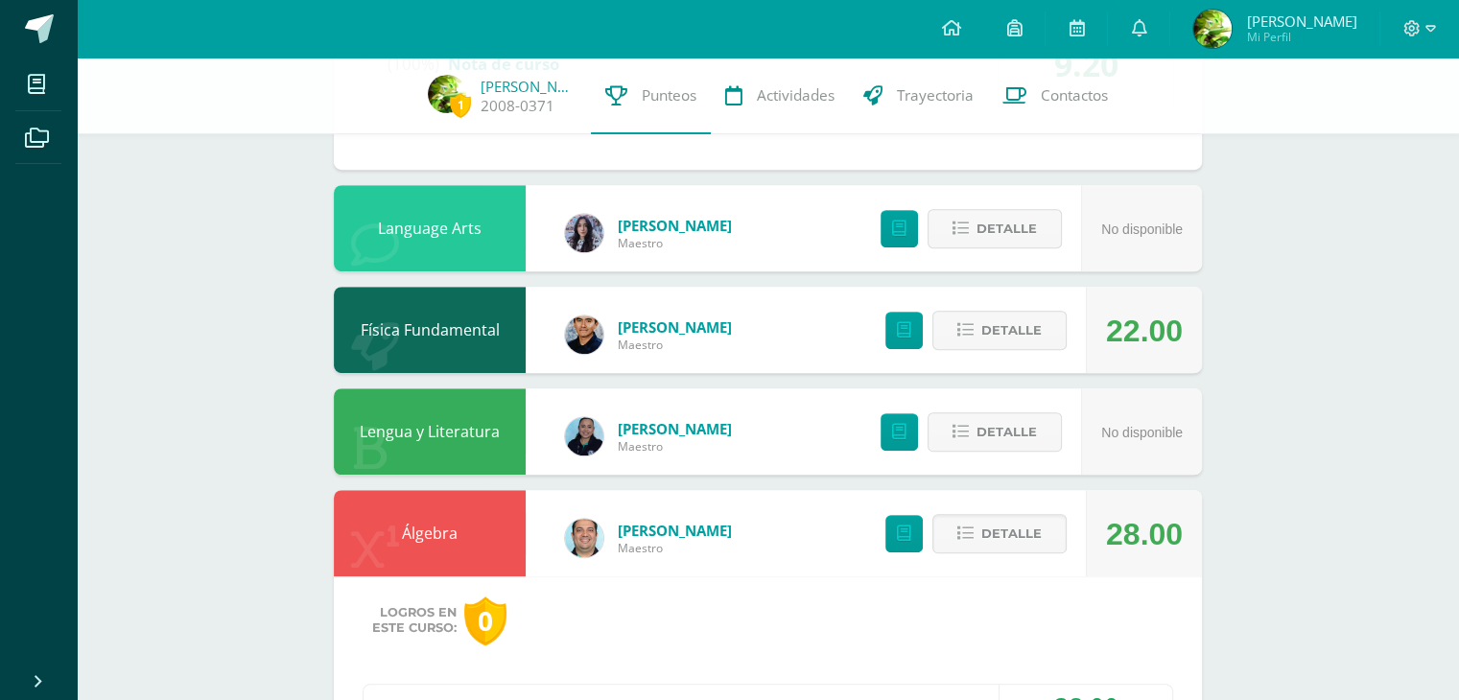
scroll to position [1247, 0]
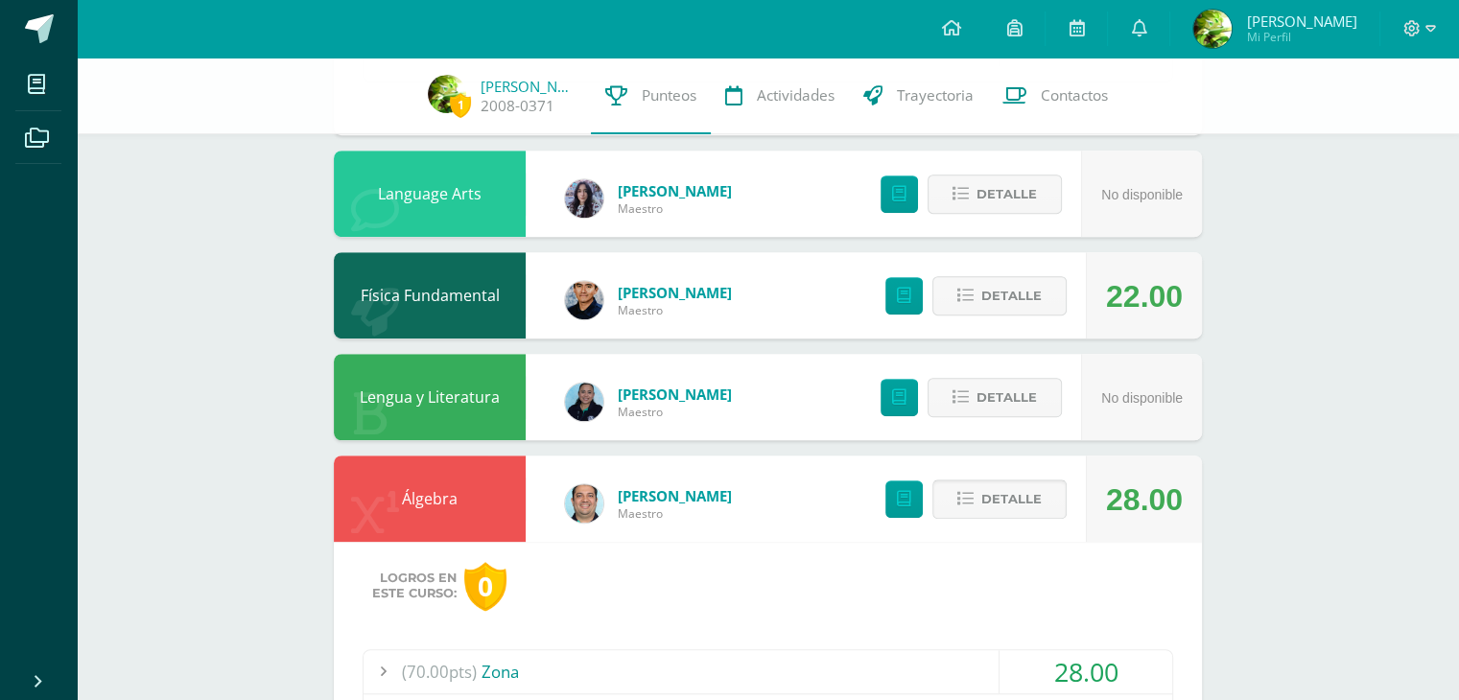
click at [1006, 492] on span "Detalle" at bounding box center [1011, 498] width 60 height 35
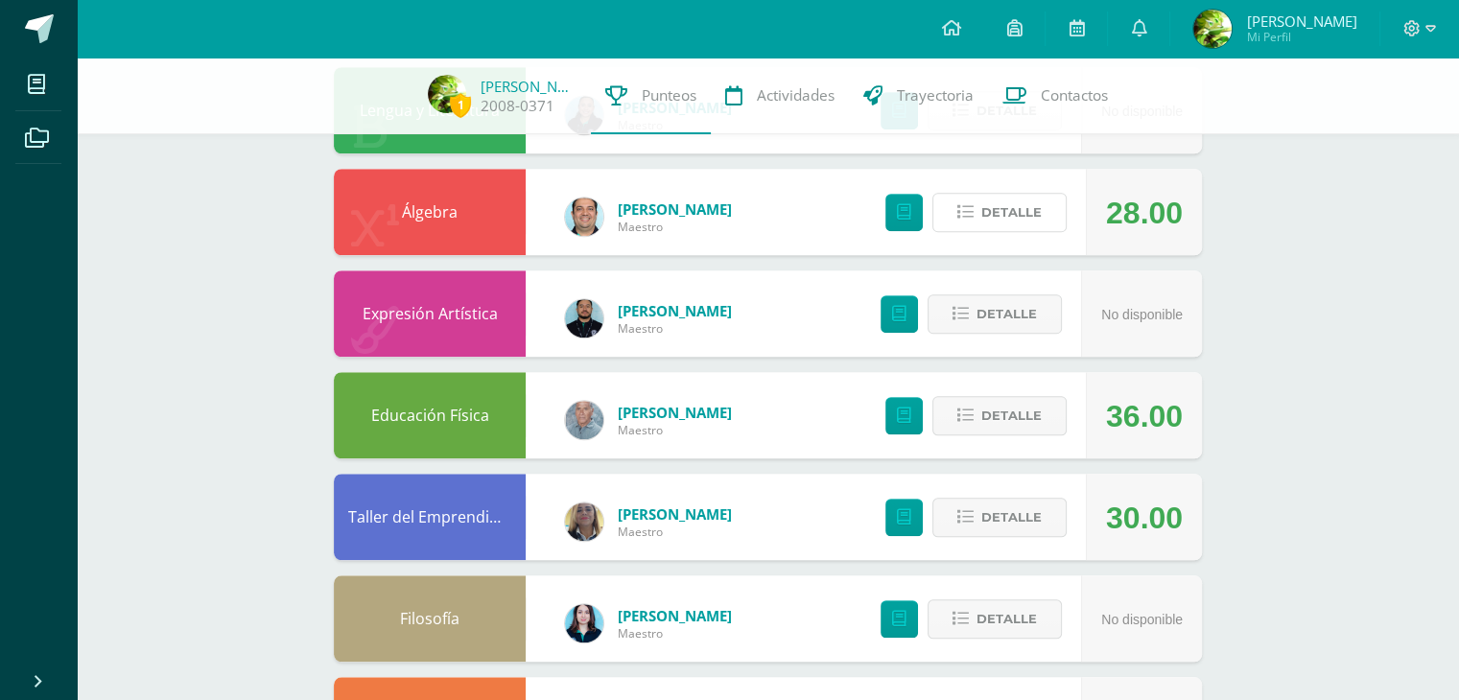
scroll to position [1535, 0]
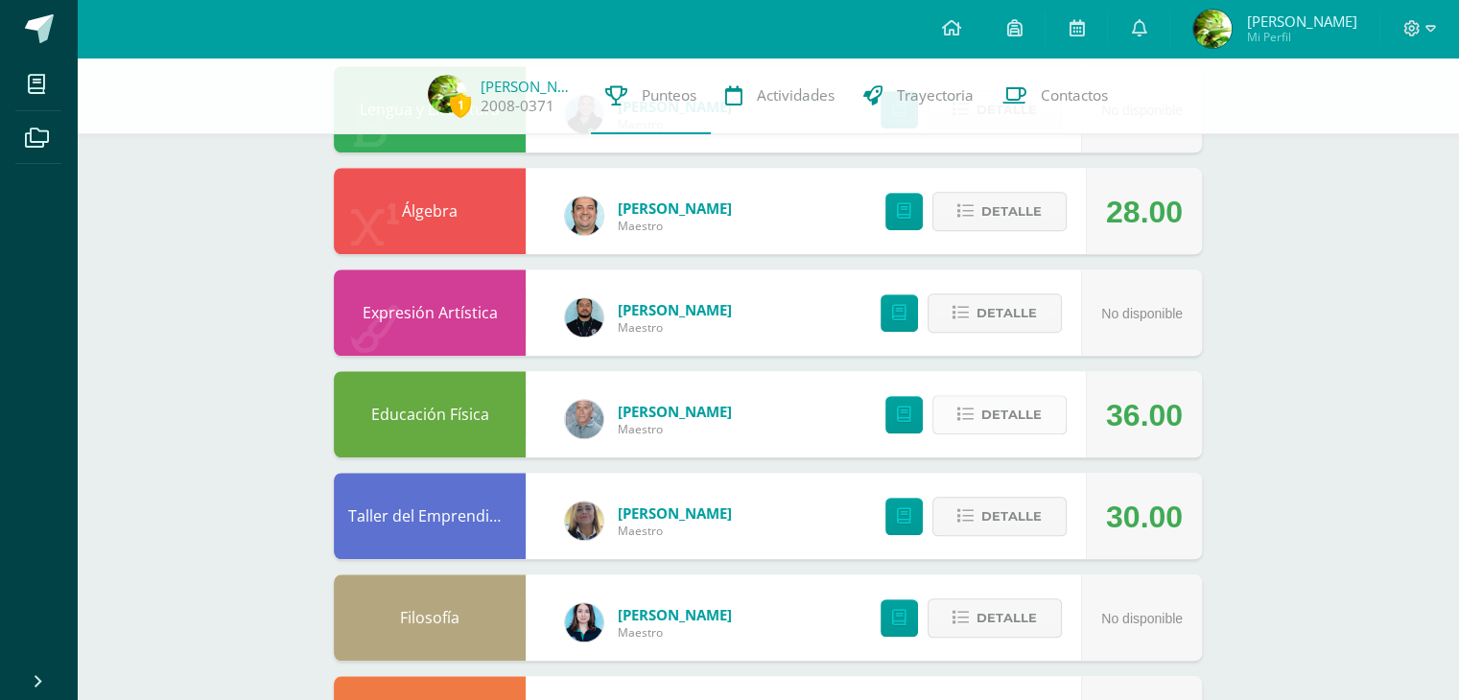
click at [997, 411] on span "Detalle" at bounding box center [1011, 414] width 60 height 35
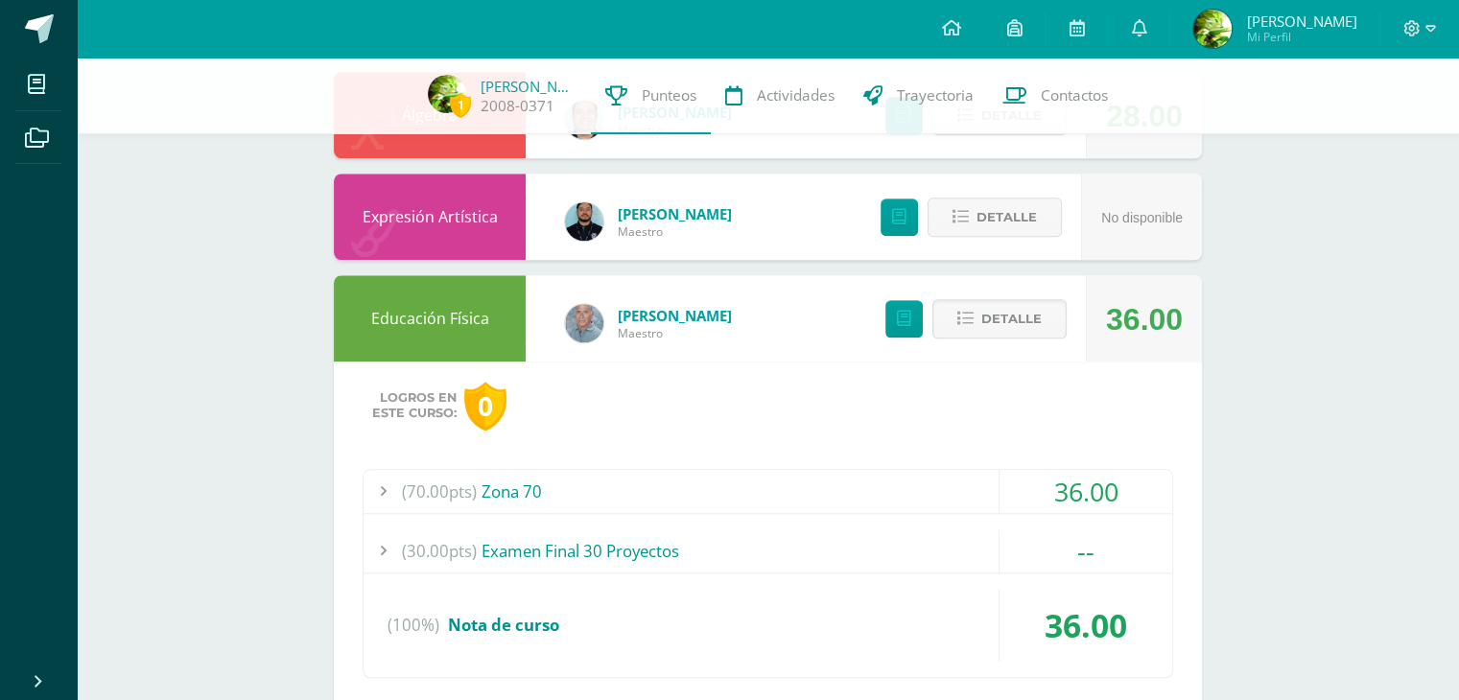
click at [510, 482] on div "(70.00pts) Zona 70" at bounding box center [768, 491] width 809 height 43
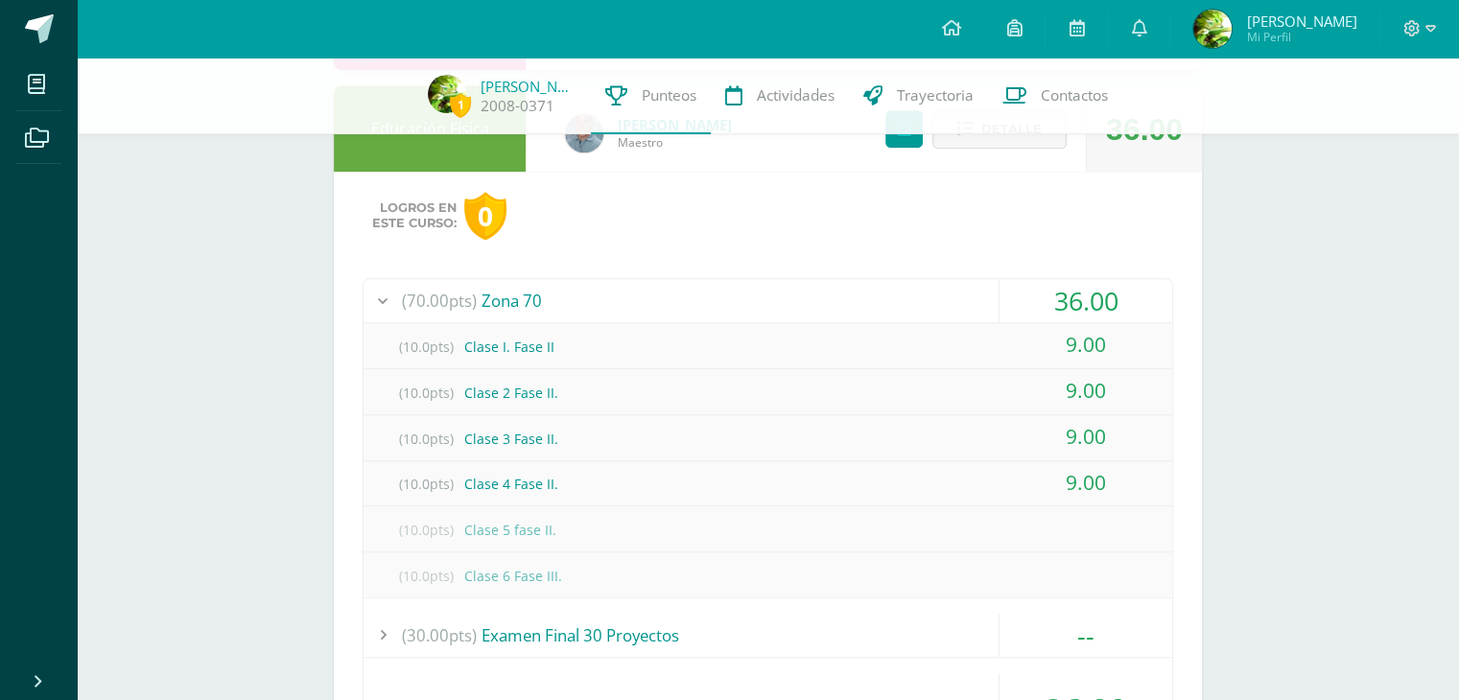
scroll to position [1503, 0]
drag, startPoint x: 1120, startPoint y: 484, endPoint x: 1049, endPoint y: 346, distance: 155.3
click at [1049, 346] on div "(10.0pts) Clase I. Fase II 9.00 (10.0pts) Clase 2 Fase II. 9.00 (10.0pts) Clase…" at bounding box center [768, 457] width 809 height 274
click at [1202, 365] on div "Pendiente Unidad 4 Unidad 1 Unidad 2 Unidad 3 Unidad 4 Descargar boleta Introdu…" at bounding box center [767, 160] width 945 height 3211
drag, startPoint x: 1162, startPoint y: 473, endPoint x: 1064, endPoint y: 340, distance: 164.6
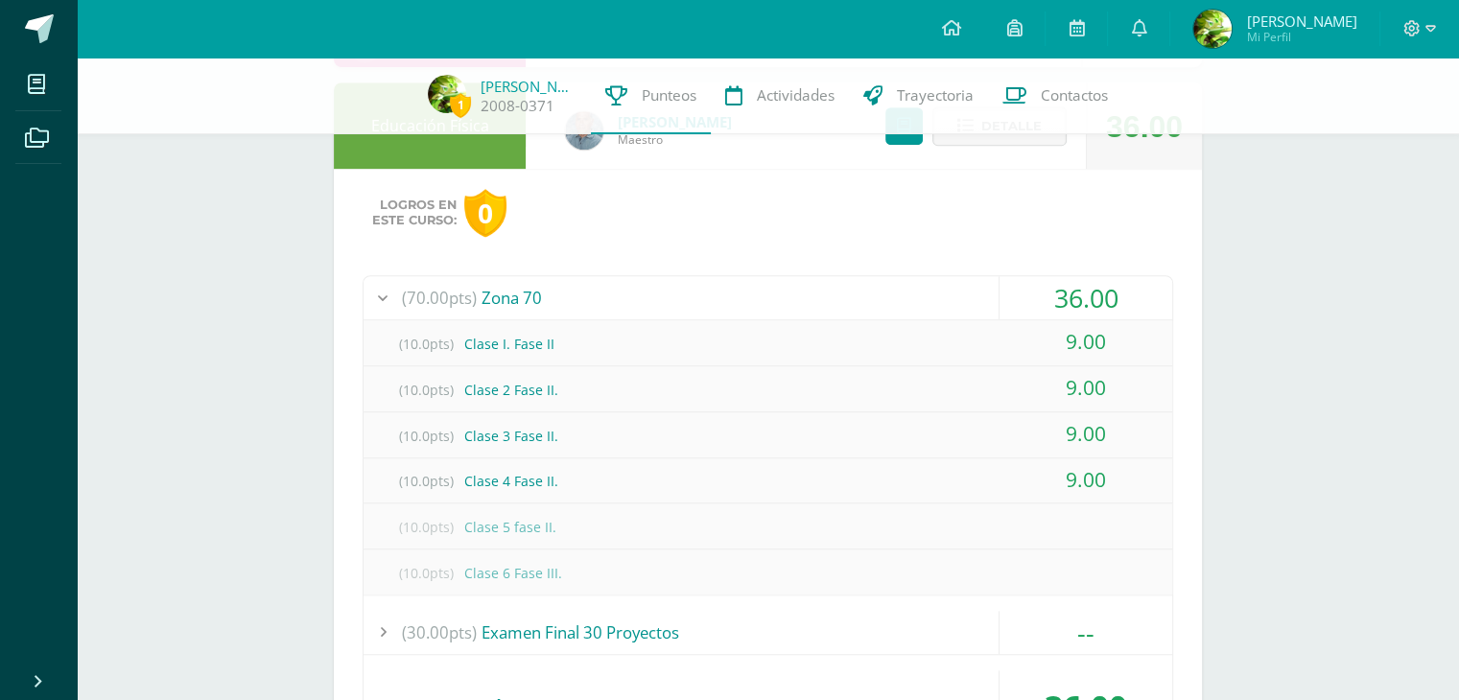
click at [1064, 340] on div "(10.0pts) Clase I. Fase II 9.00 (10.0pts) Clase 2 Fase II. 9.00 (10.0pts) Clase…" at bounding box center [768, 457] width 809 height 274
click at [1176, 350] on div "Logros en este curso: 0 (70.00pts) Zona 70 36.00 (10.0pts) Clase I. Fase II 9.0…" at bounding box center [768, 491] width 868 height 644
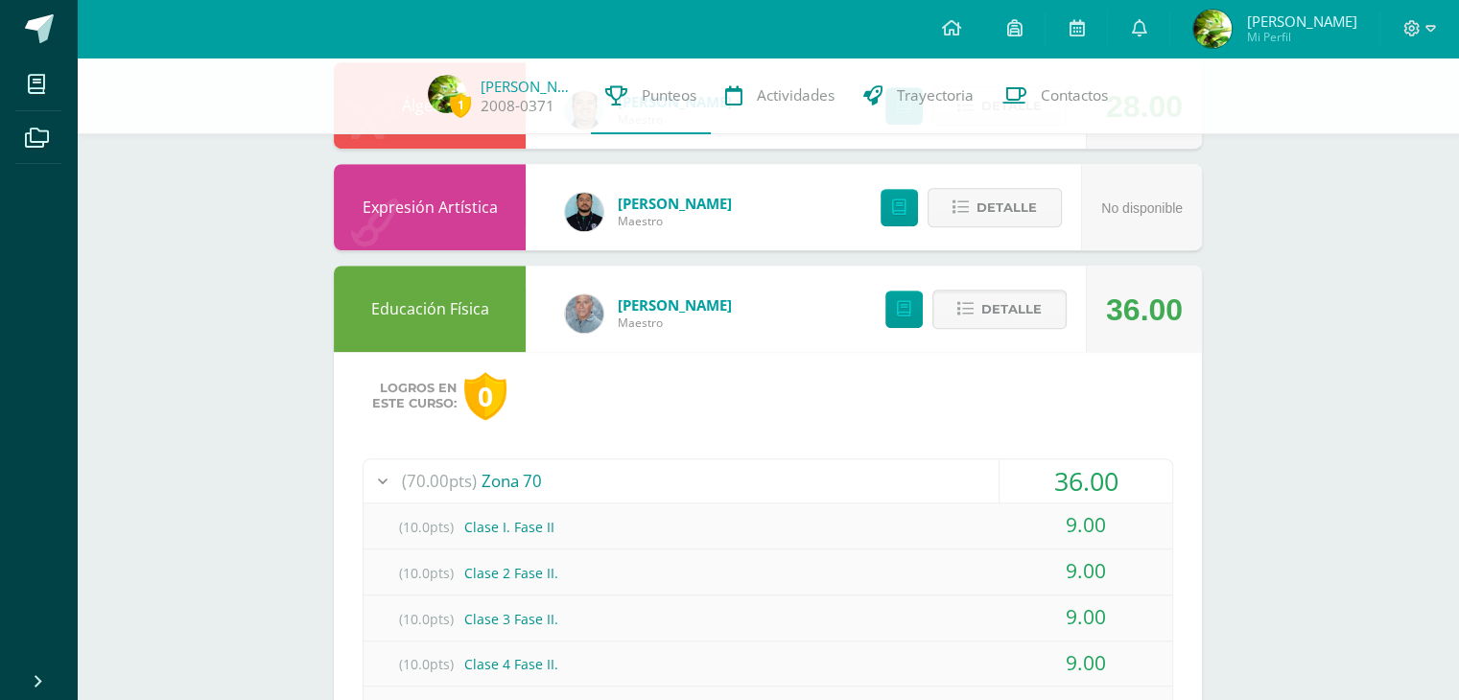
scroll to position [1311, 0]
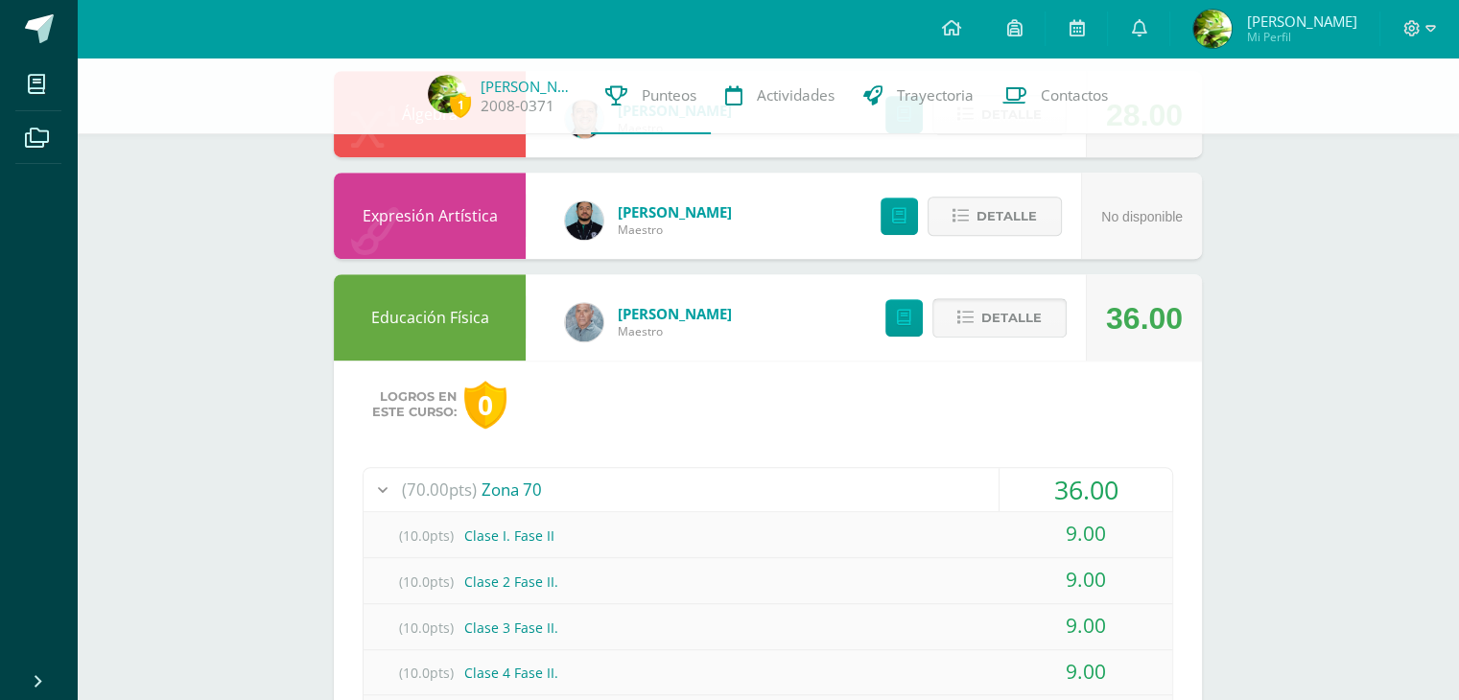
drag, startPoint x: 953, startPoint y: 333, endPoint x: 980, endPoint y: 323, distance: 28.5
click at [967, 328] on button "Detalle" at bounding box center [999, 317] width 134 height 39
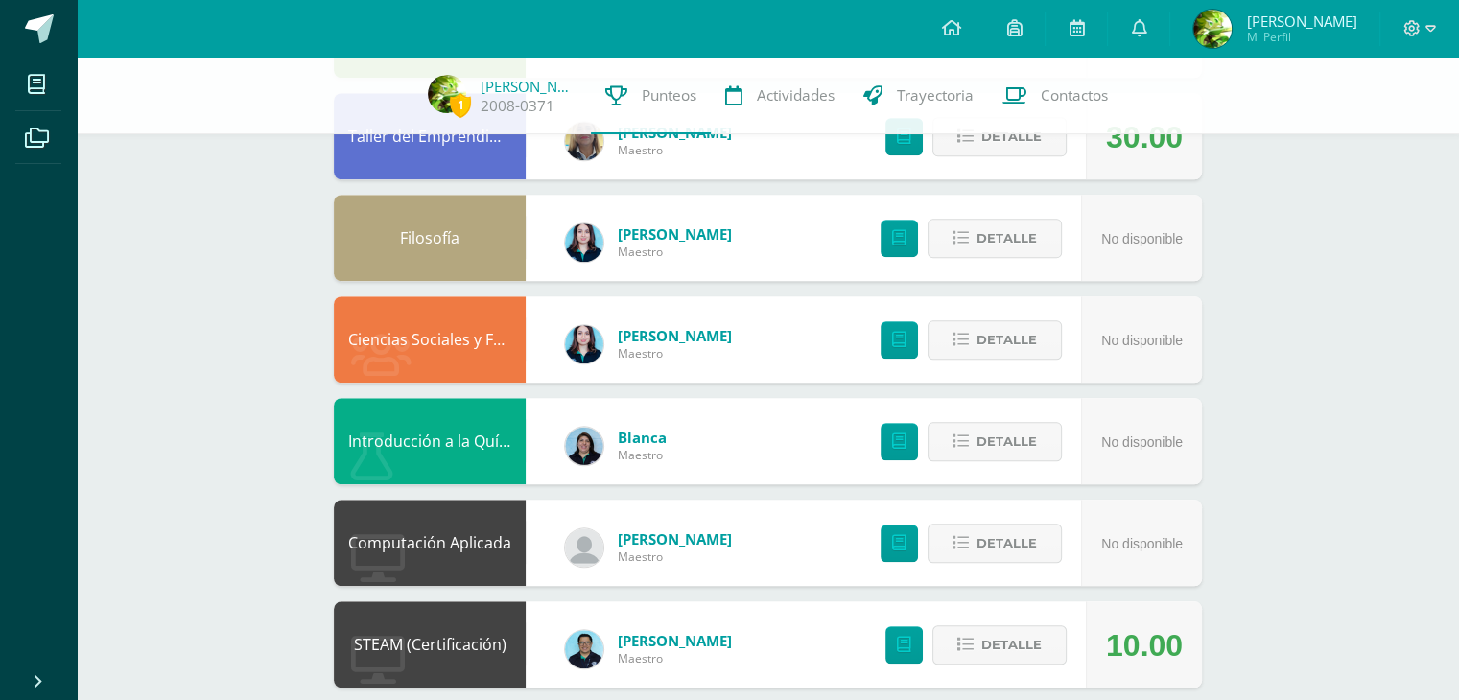
scroll to position [1599, 0]
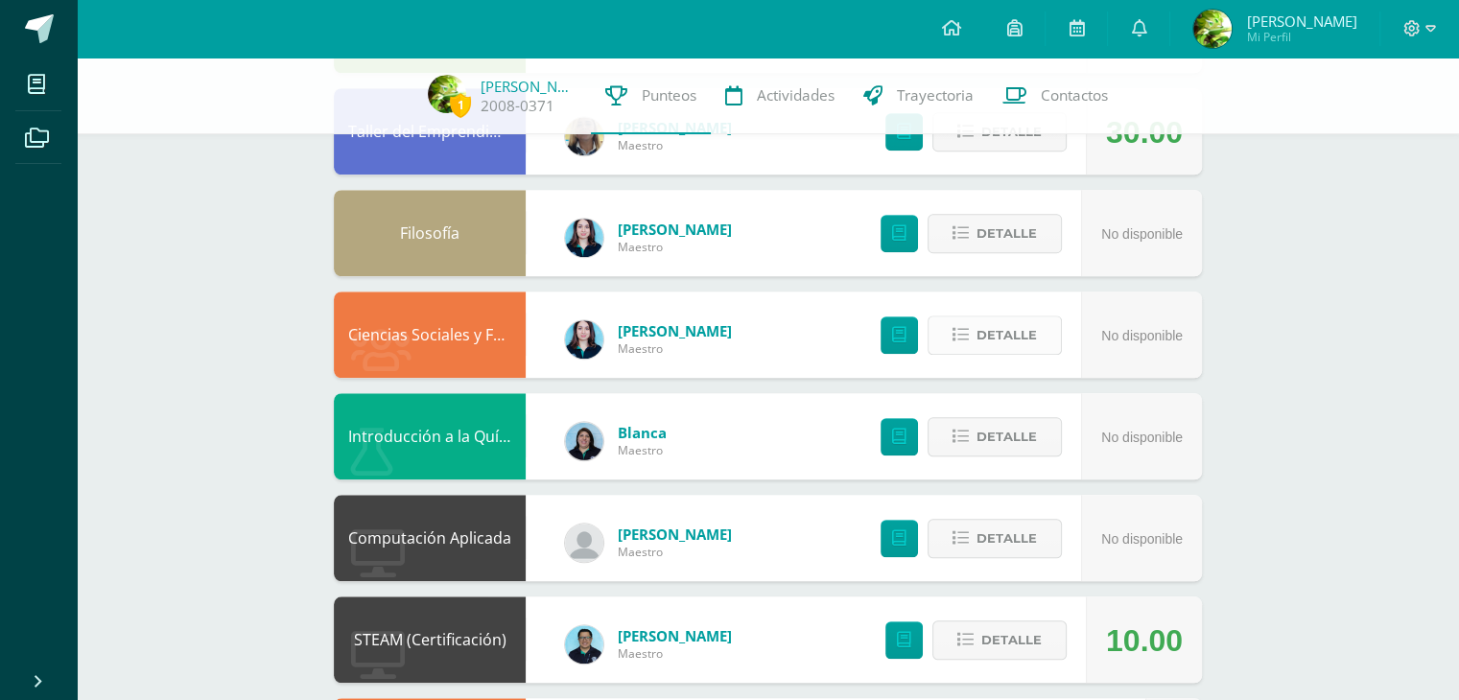
click at [1034, 335] on span "Detalle" at bounding box center [1006, 334] width 60 height 35
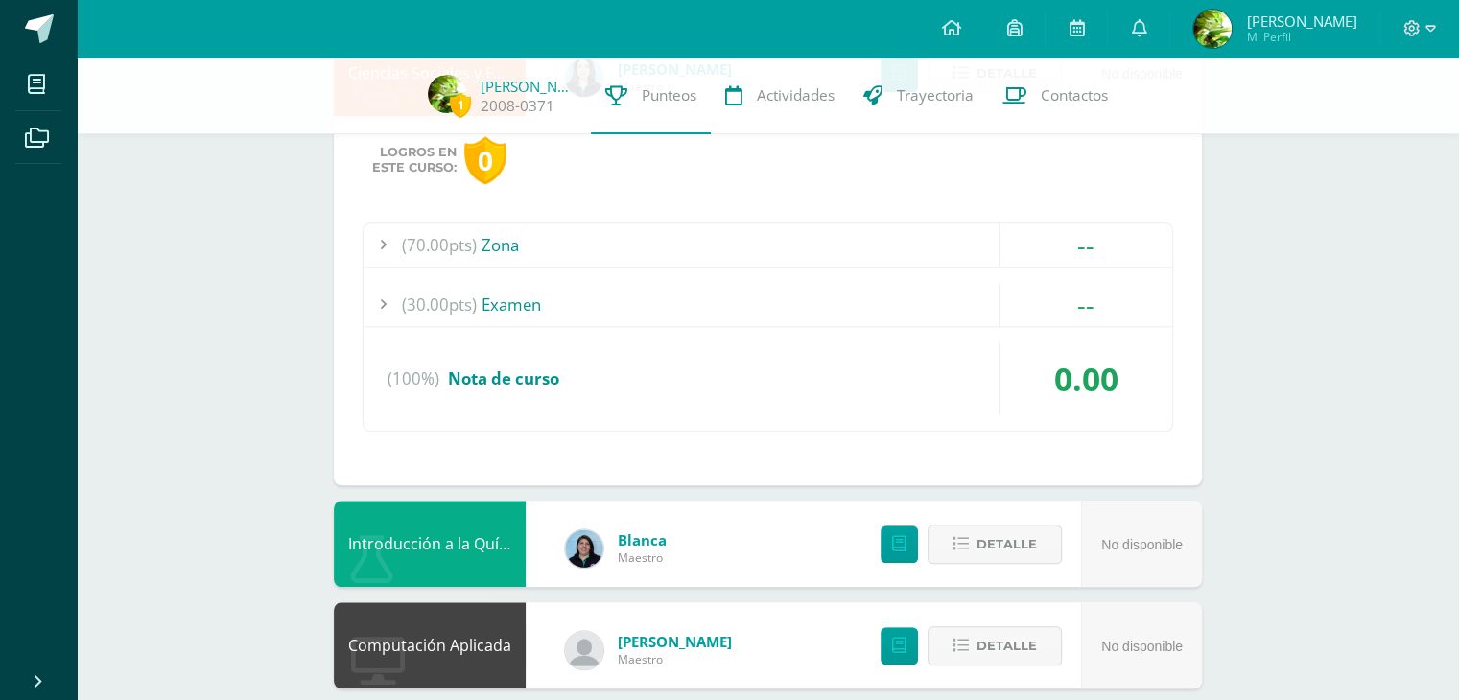
scroll to position [1695, 0]
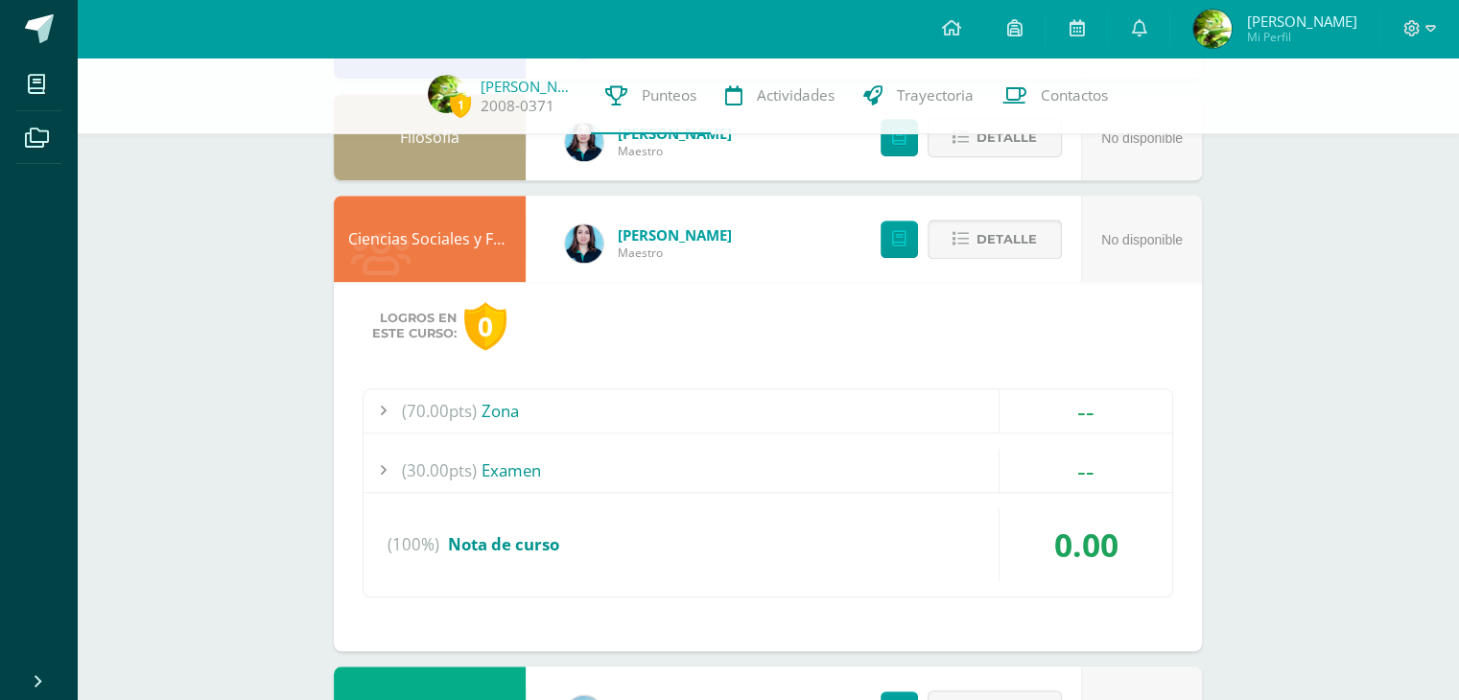
click at [986, 244] on span "Detalle" at bounding box center [1006, 239] width 60 height 35
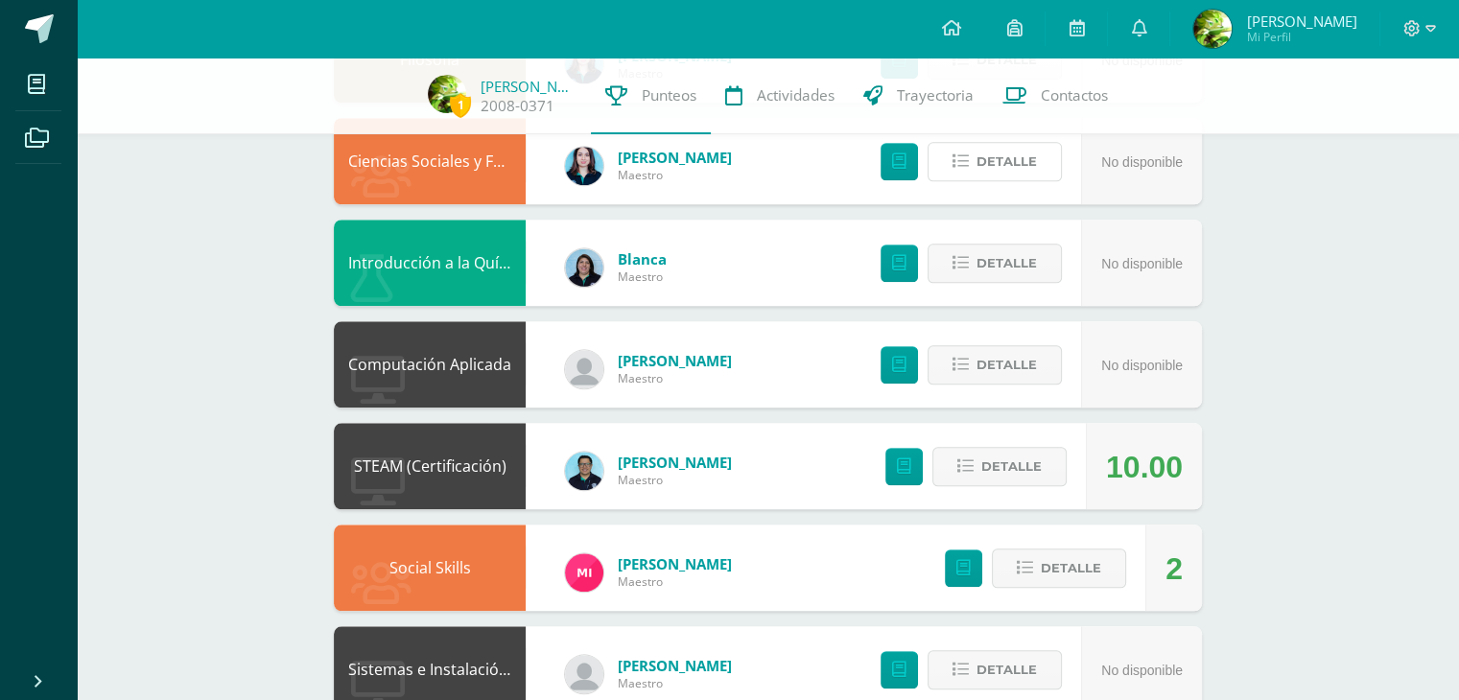
scroll to position [1924, 0]
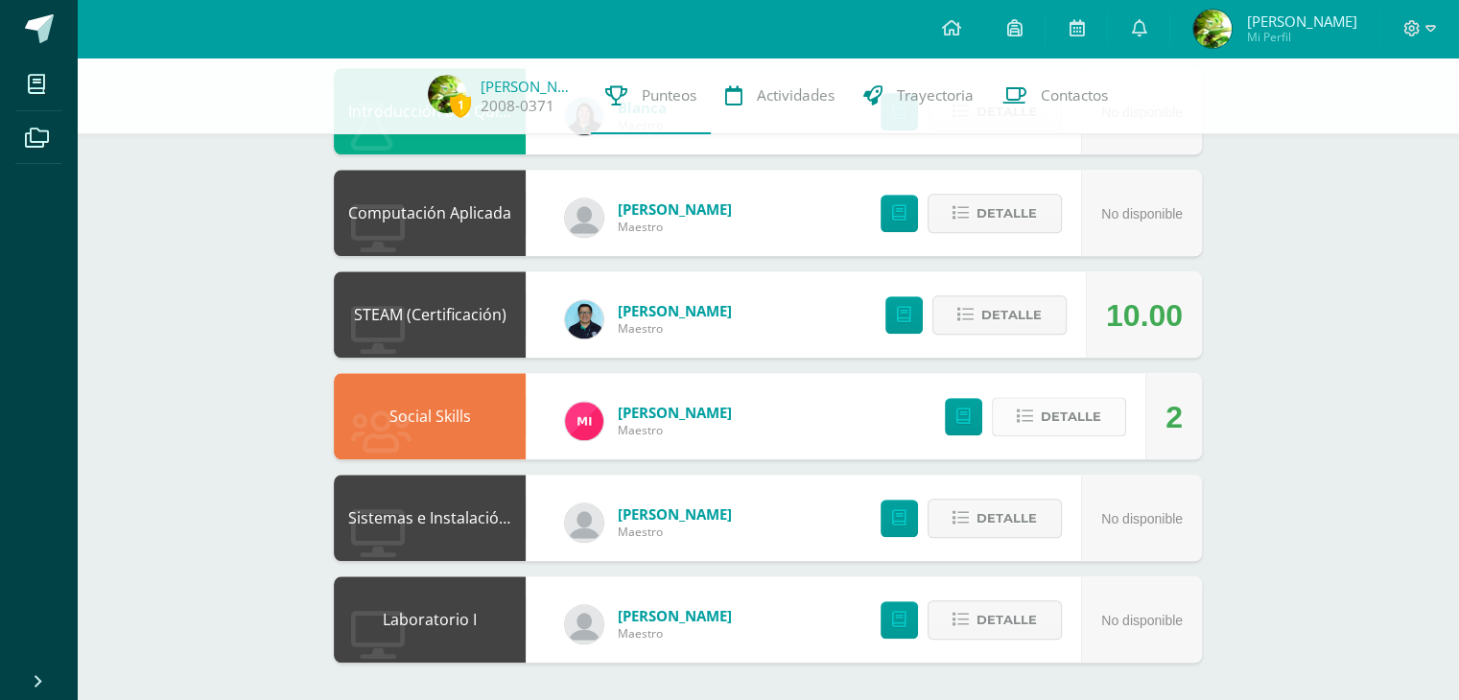
click at [1078, 414] on span "Detalle" at bounding box center [1071, 416] width 60 height 35
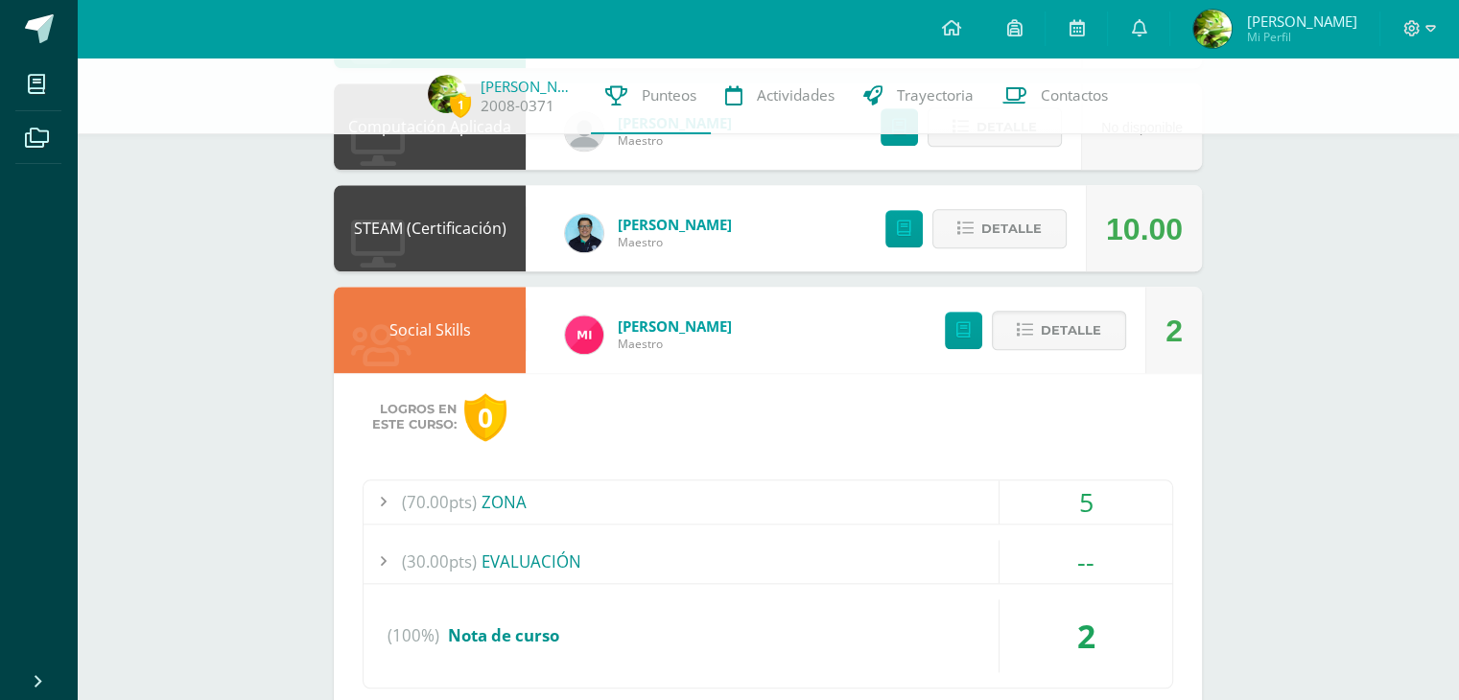
scroll to position [2212, 0]
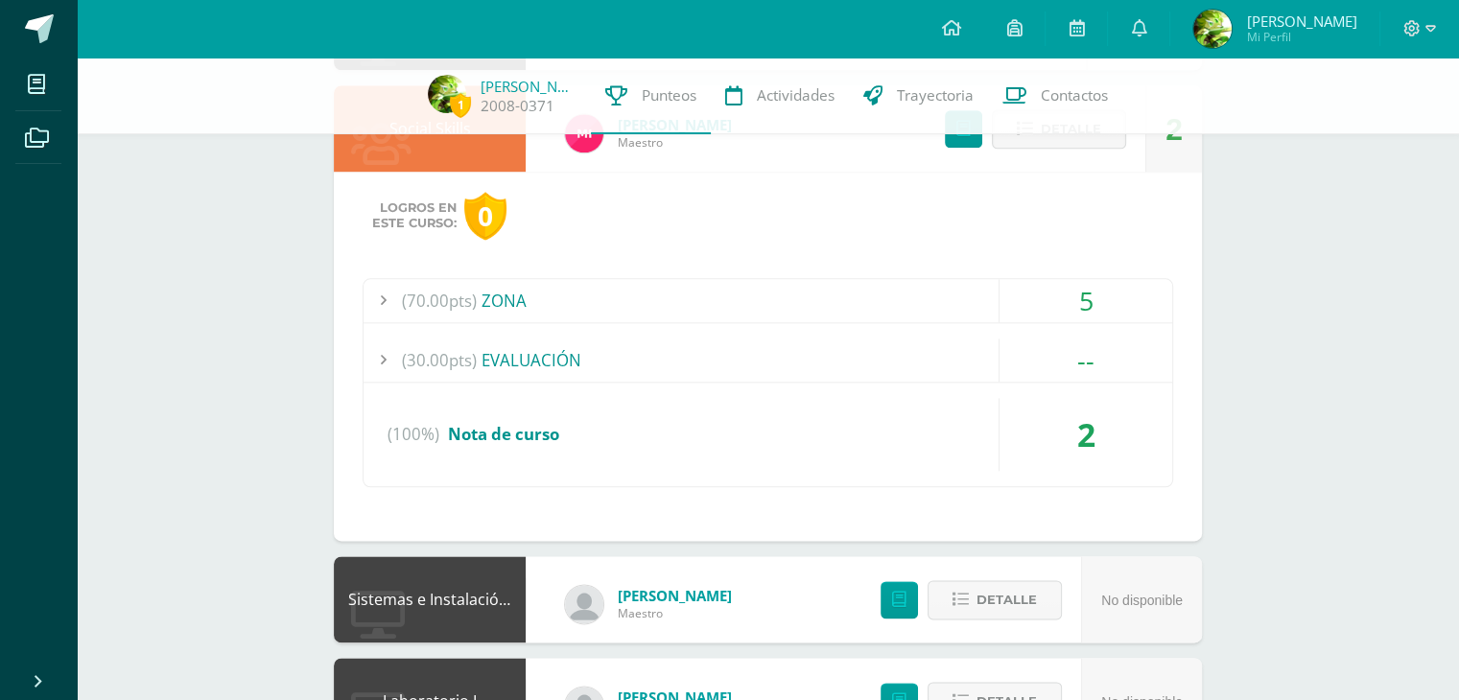
click at [481, 300] on div "(70.00pts) ZONA" at bounding box center [768, 300] width 809 height 43
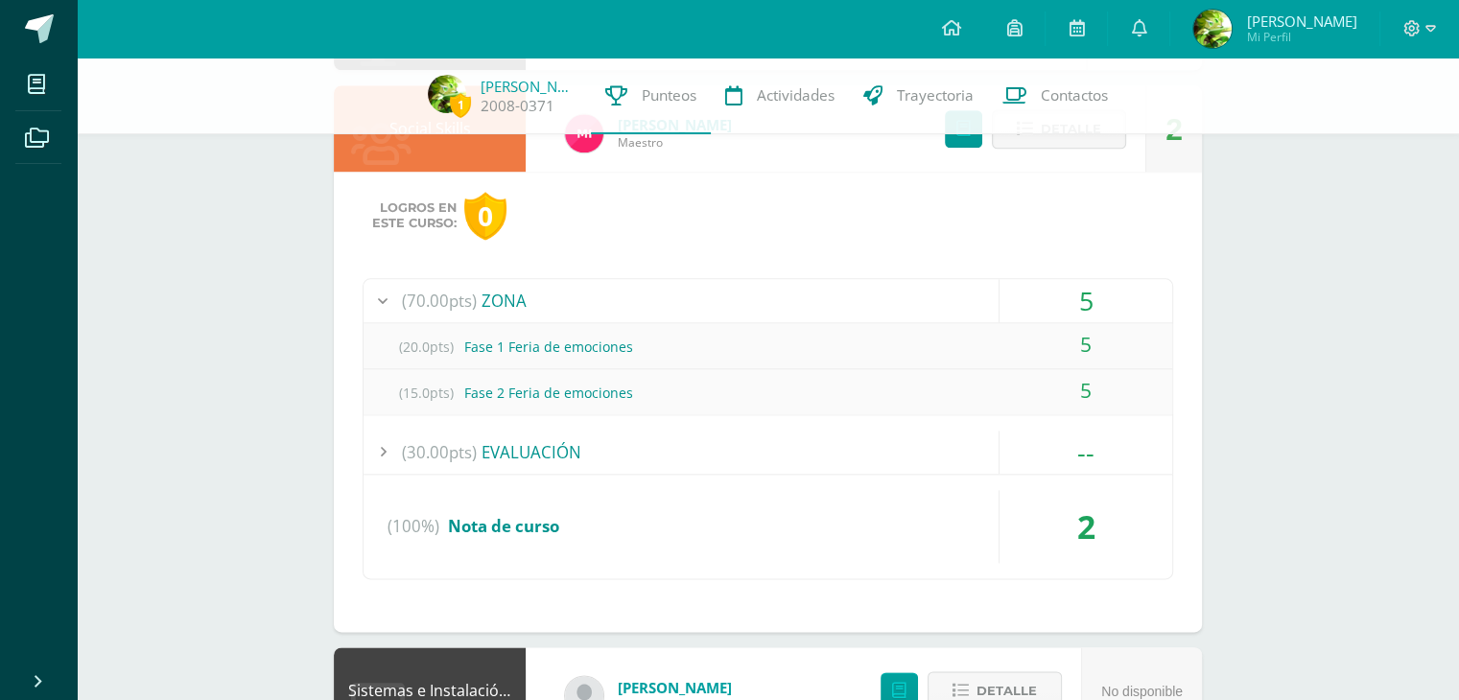
click at [457, 293] on span "(70.00pts)" at bounding box center [439, 300] width 75 height 43
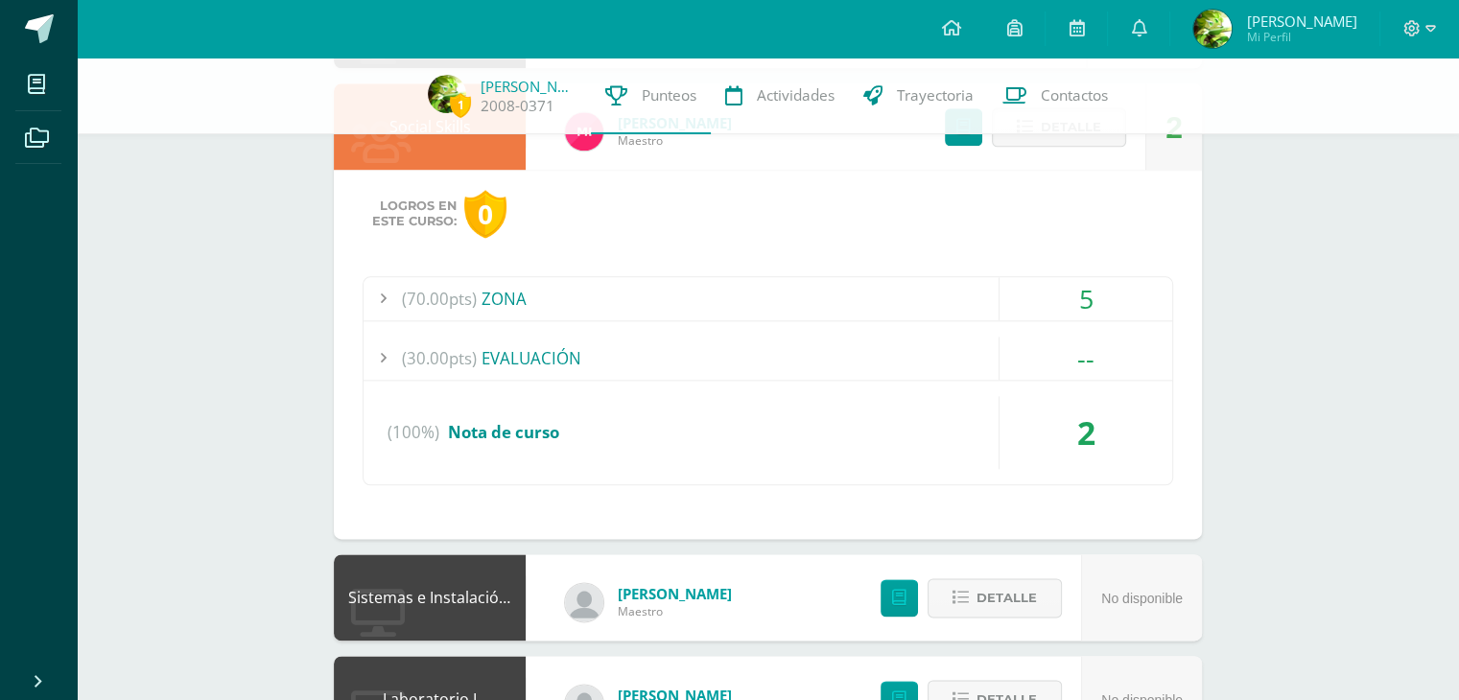
scroll to position [2292, 0]
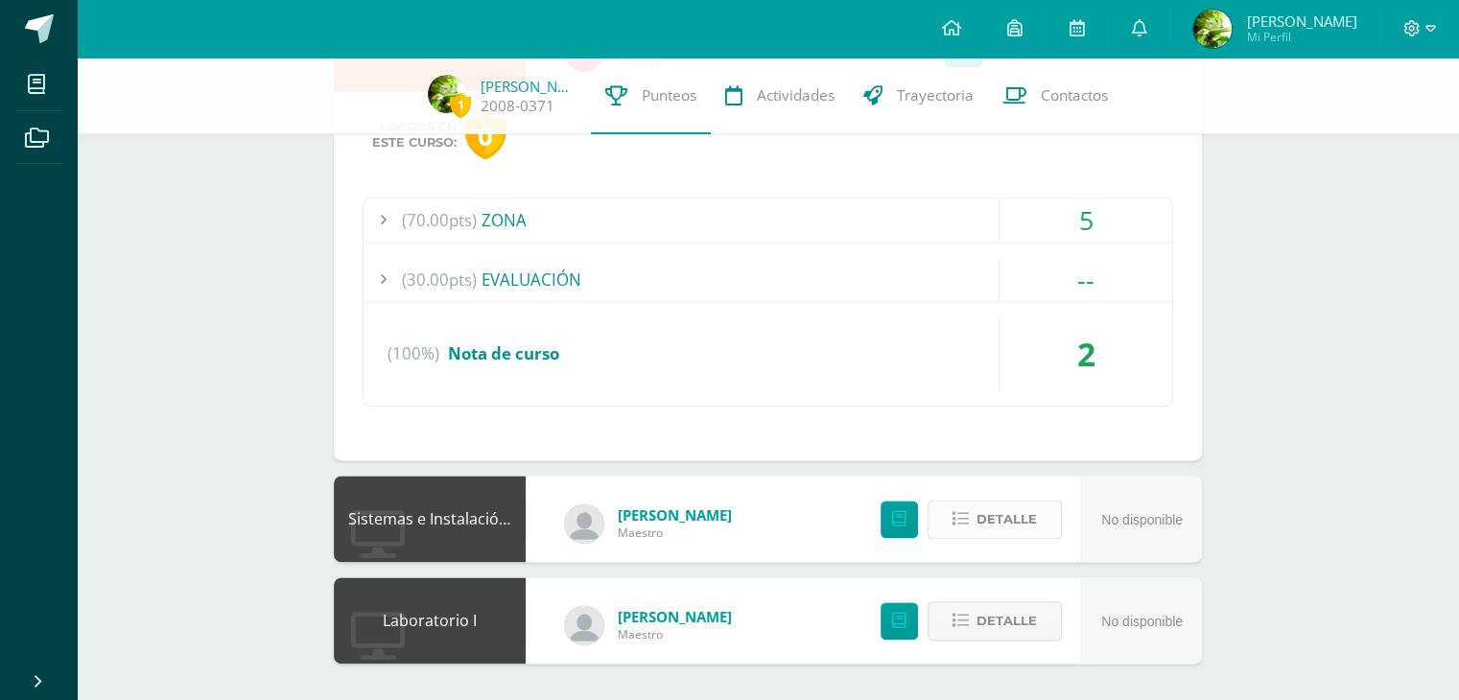
click at [976, 520] on button "Detalle" at bounding box center [994, 519] width 134 height 39
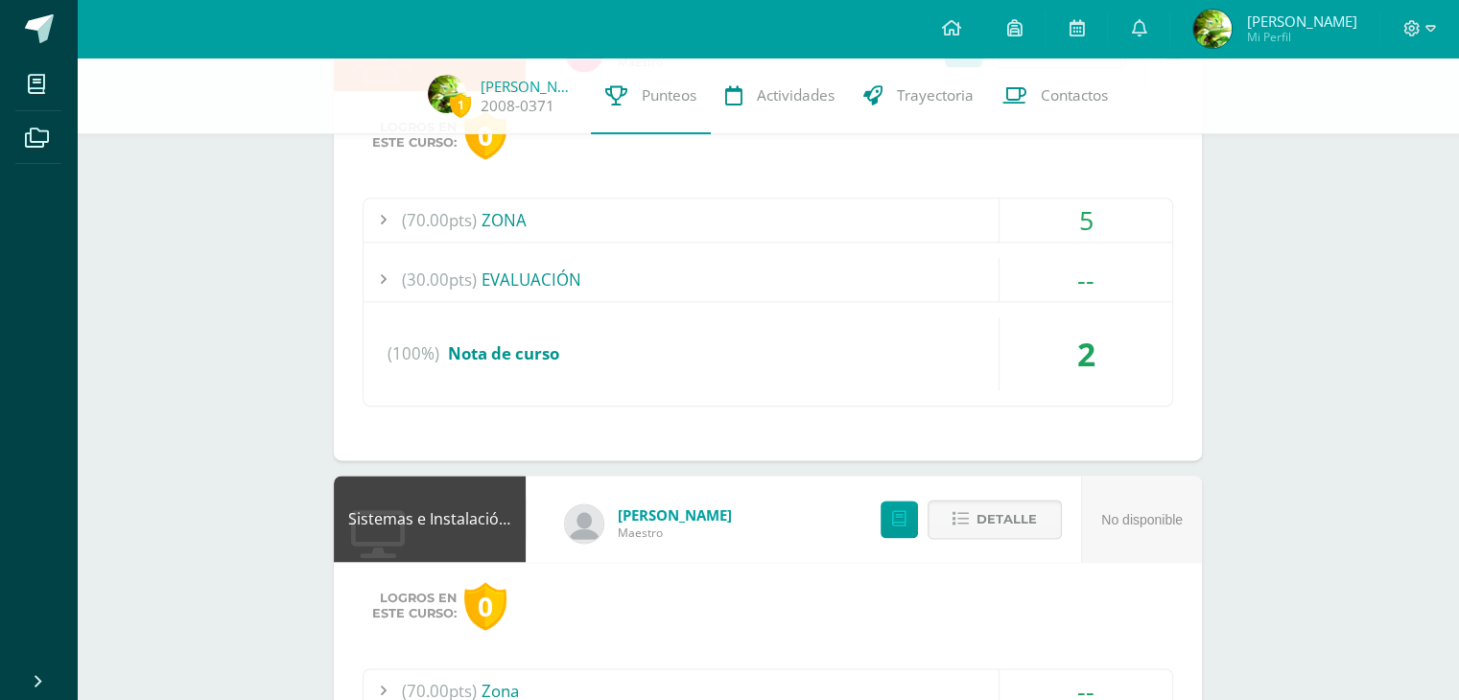
scroll to position [2484, 0]
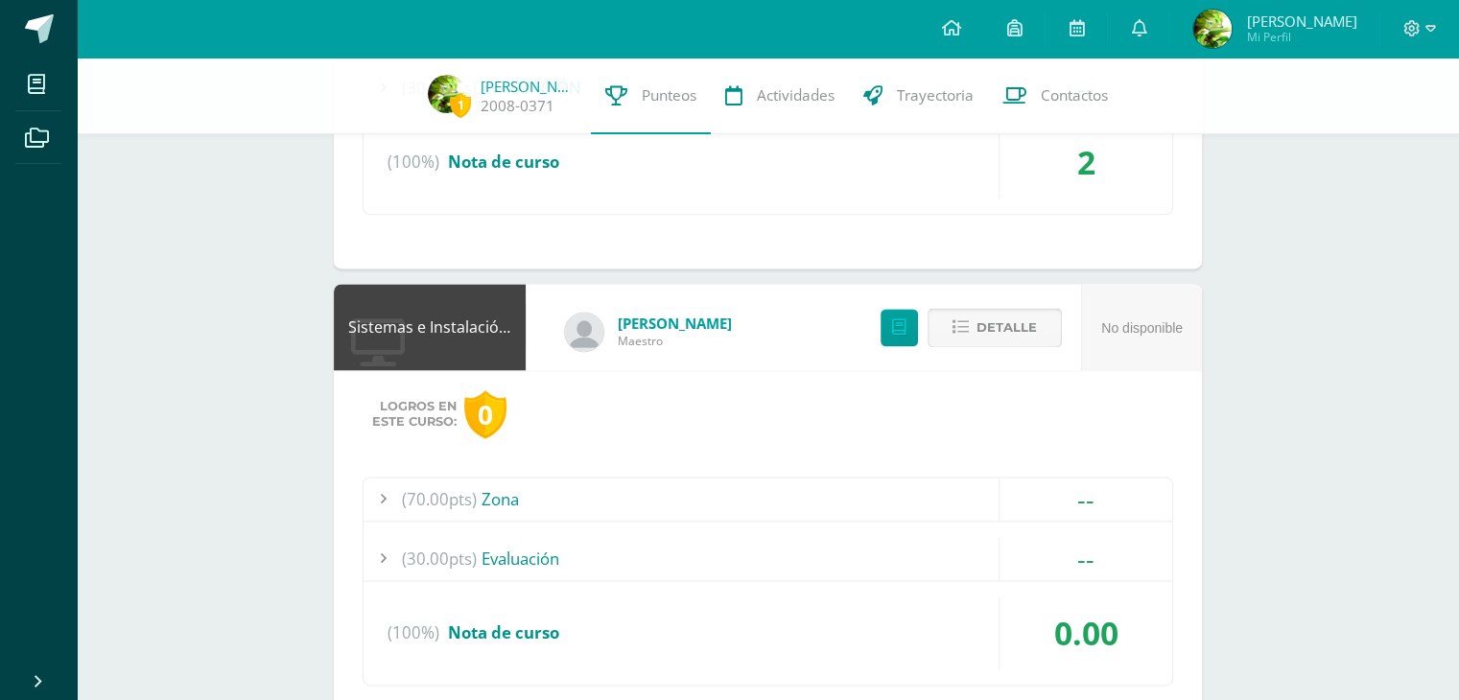
click at [1006, 331] on span "Detalle" at bounding box center [1006, 327] width 60 height 35
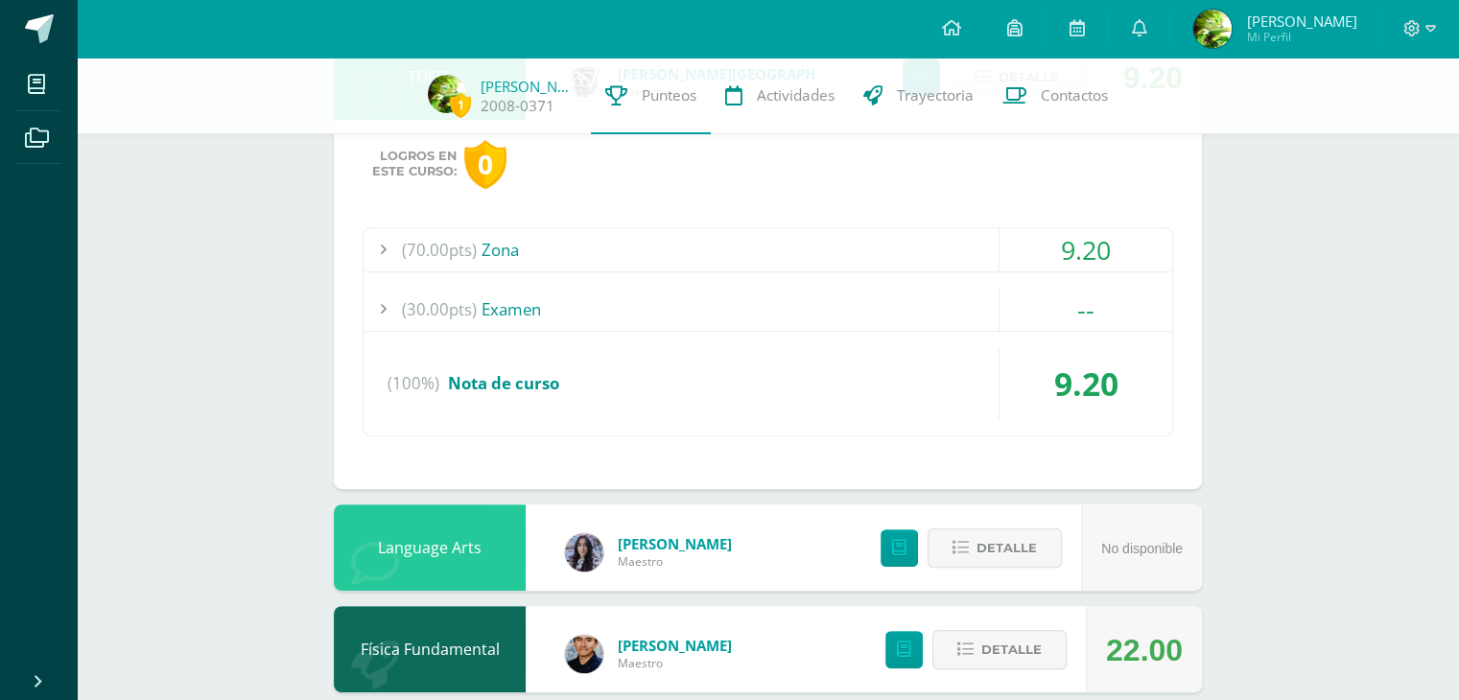
scroll to position [566, 0]
